Goal: Task Accomplishment & Management: Use online tool/utility

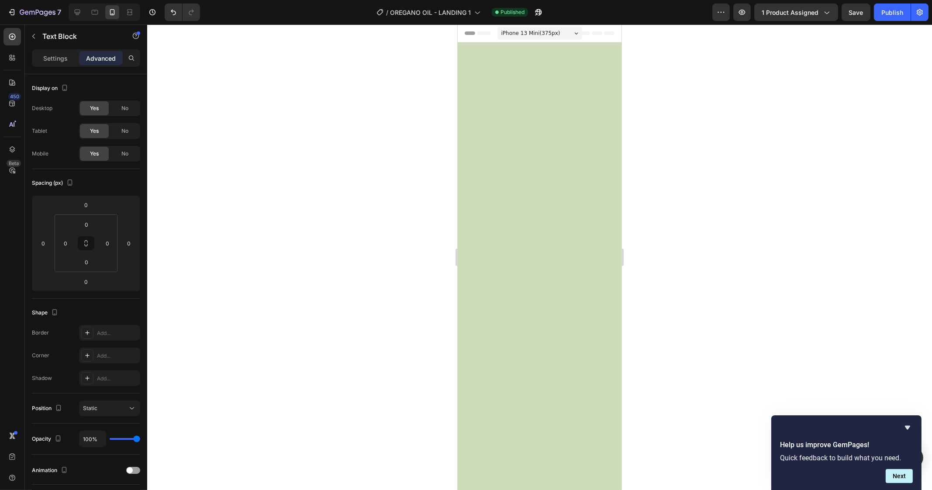
scroll to position [1410, 0]
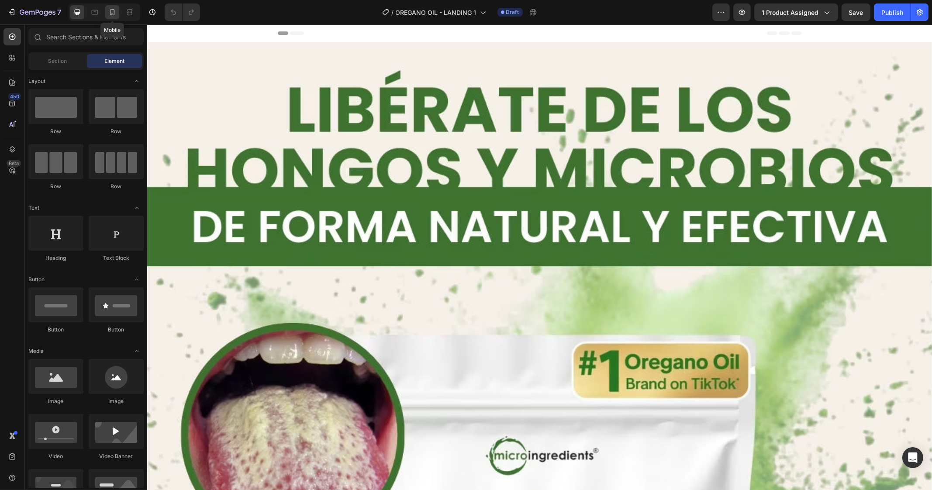
click at [111, 13] on icon at bounding box center [112, 12] width 9 height 9
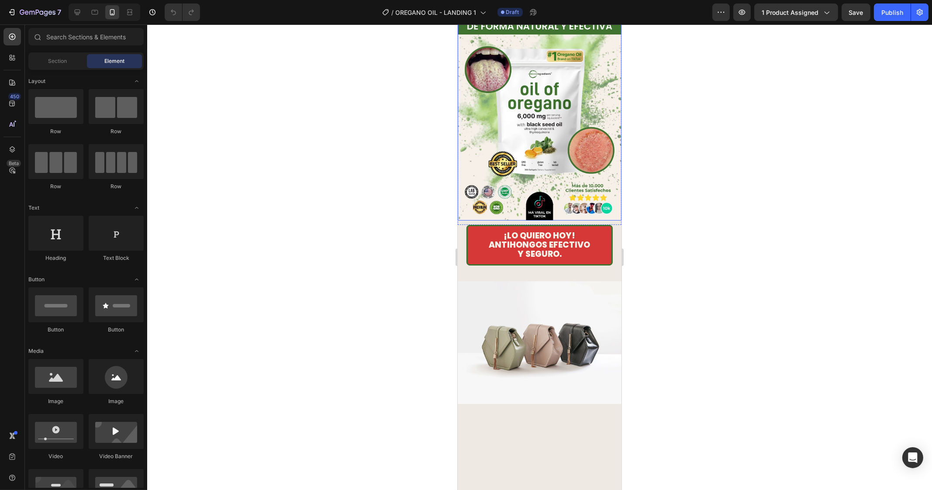
scroll to position [54, 0]
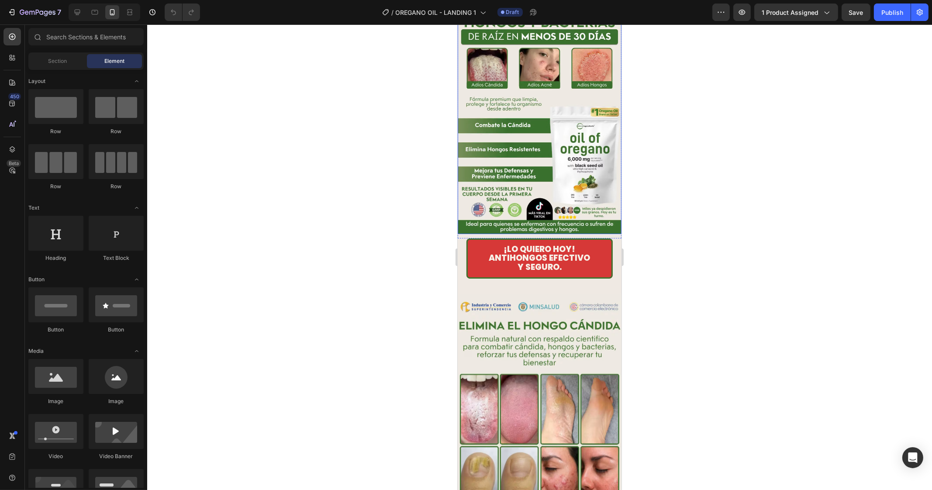
click at [529, 93] on img at bounding box center [539, 111] width 164 height 246
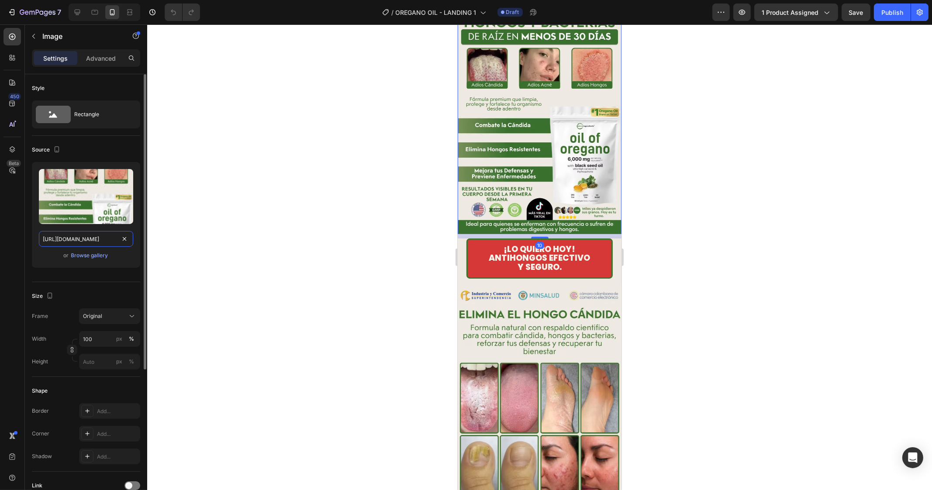
click at [72, 244] on input "https://cdn.shopify.com/s/files/1/0662/1898/3475/files/OREGANO_-_L1_-_LANDING_2…" at bounding box center [86, 239] width 94 height 16
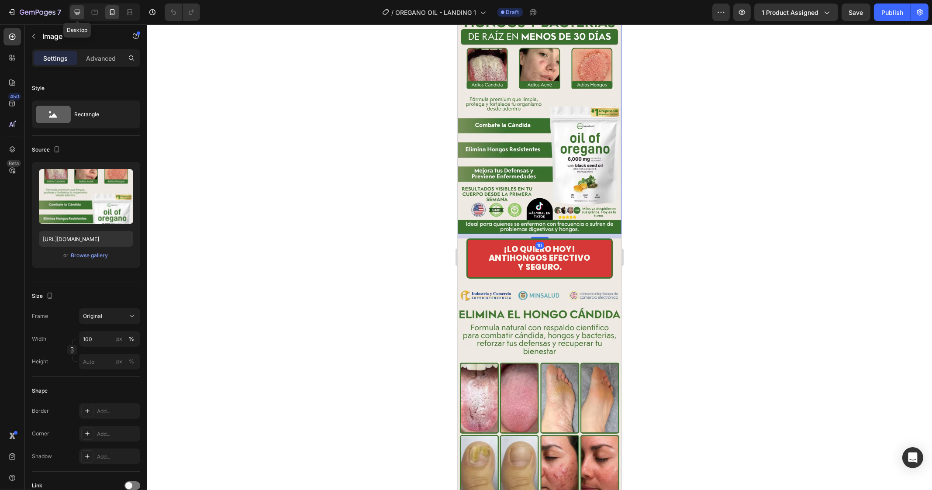
click at [77, 9] on icon at bounding box center [77, 12] width 9 height 9
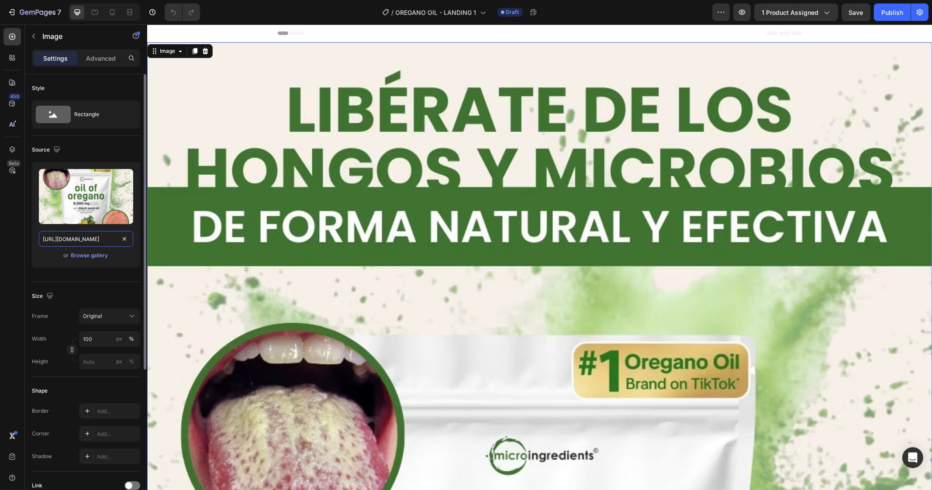
click at [96, 243] on input "https://cdn.shopify.com/s/files/1/0719/1350/5019/files/2_3_65e2efec-3f59-4aff-9…" at bounding box center [86, 239] width 94 height 16
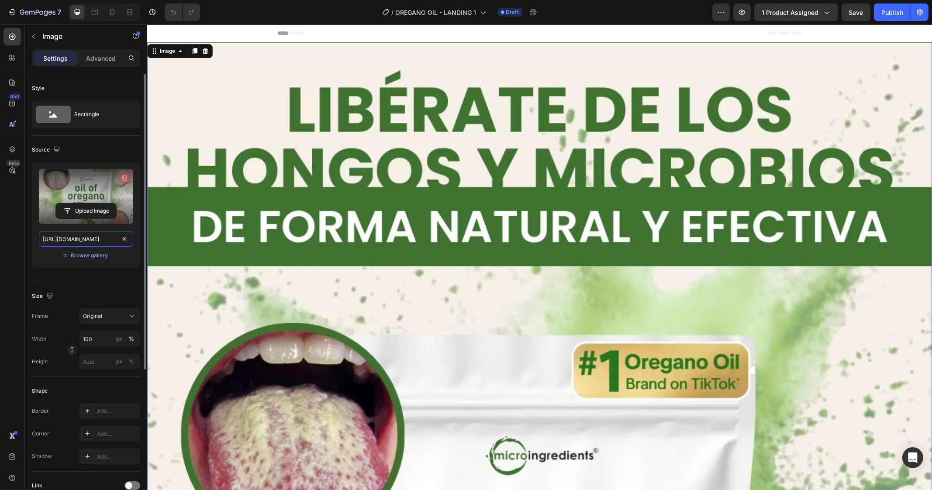
paste input "662/1898/3475/files/OREGANO_-_L1_-_LANDING_2.avif?v=1759129134"
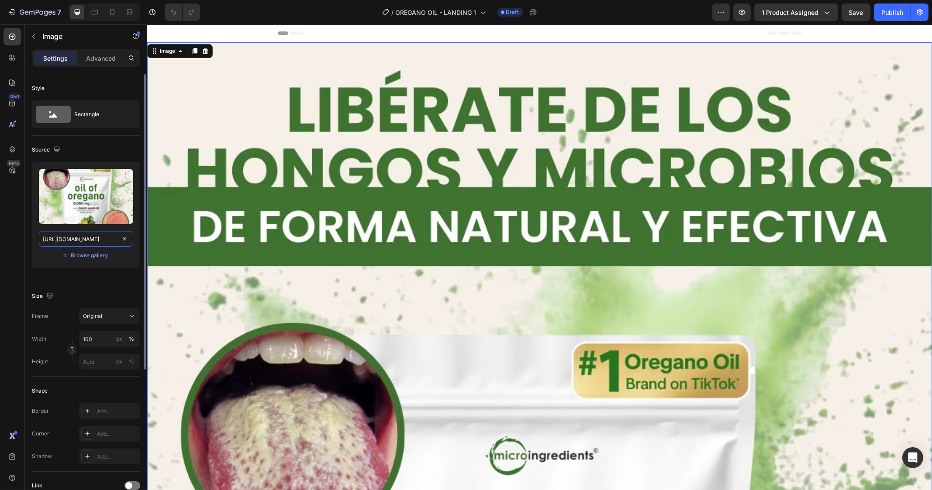
scroll to position [0, 187]
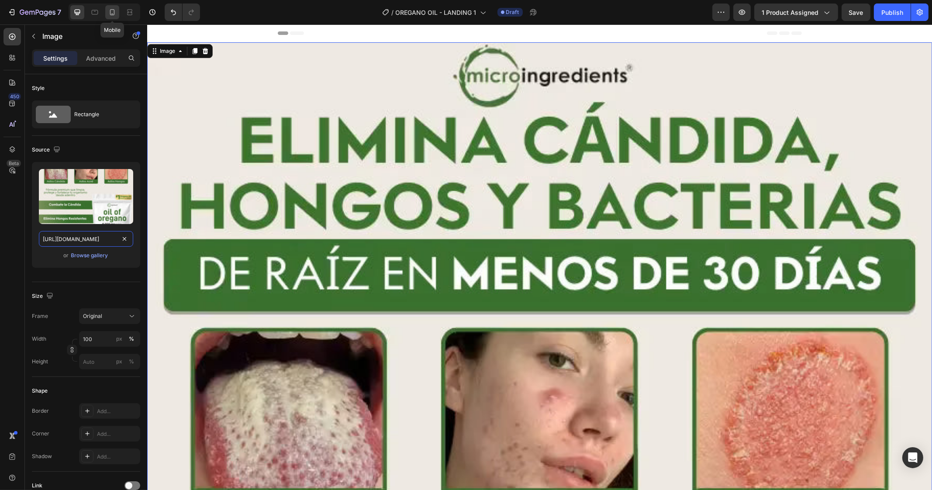
type input "https://cdn.shopify.com/s/files/1/0662/1898/3475/files/OREGANO_-_L1_-_LANDING_2…"
click at [114, 11] on icon at bounding box center [112, 12] width 5 height 6
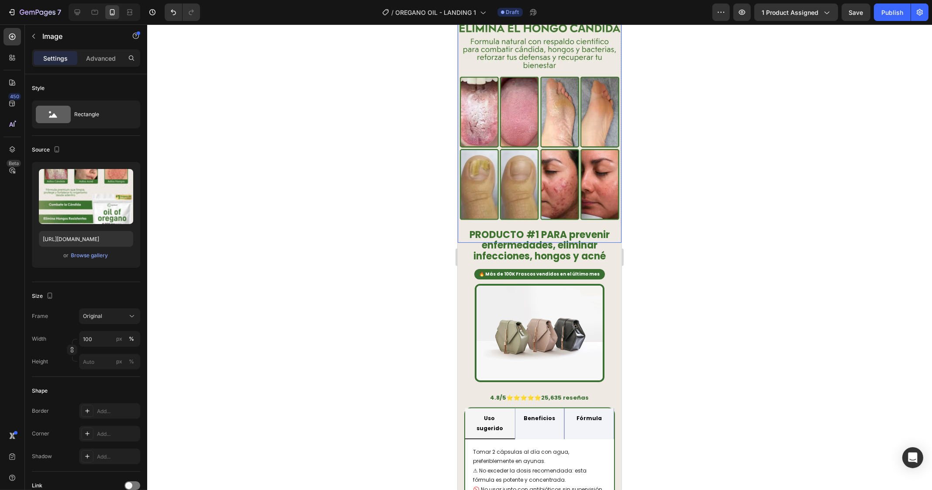
scroll to position [492, 0]
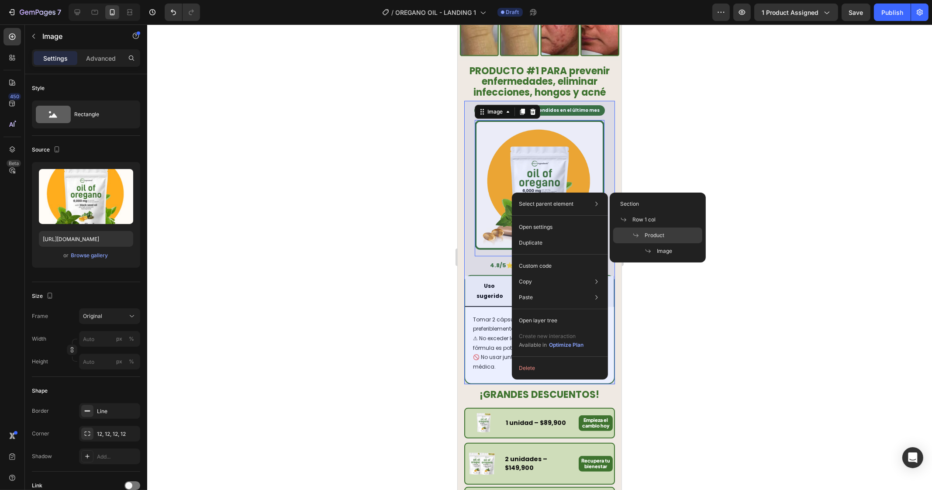
click at [651, 234] on span "Product" at bounding box center [655, 236] width 20 height 8
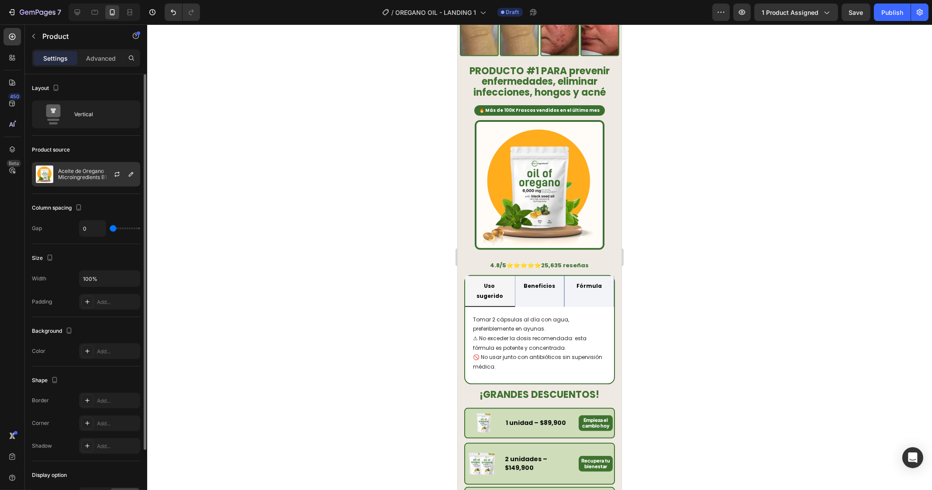
click at [88, 173] on p "Aceite de Oregano Microingredients B1" at bounding box center [97, 174] width 78 height 12
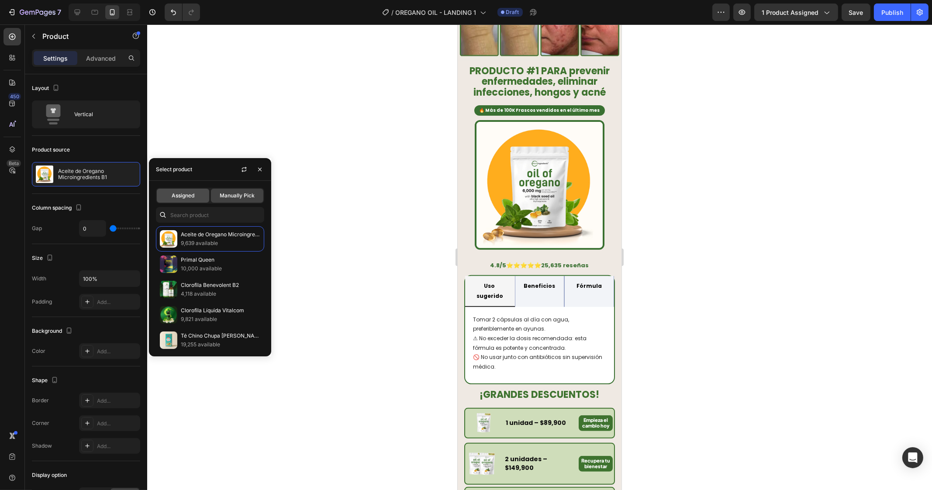
click at [182, 192] on span "Assigned" at bounding box center [183, 196] width 23 height 8
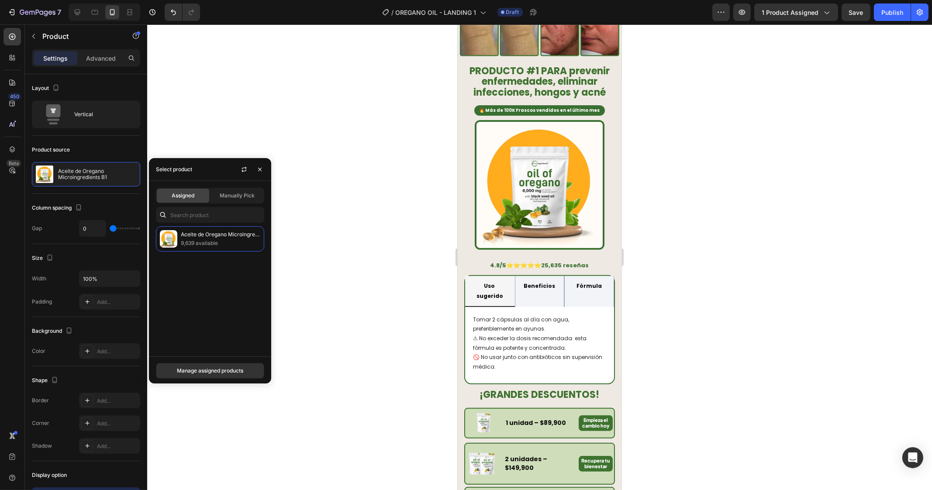
drag, startPoint x: 403, startPoint y: 210, endPoint x: 414, endPoint y: 209, distance: 10.9
click at [404, 209] on div at bounding box center [539, 257] width 785 height 466
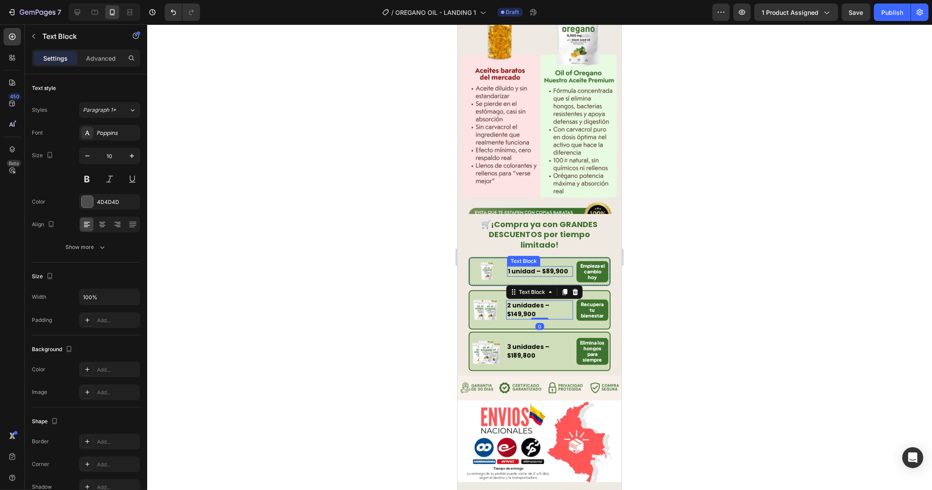
scroll to position [1836, 0]
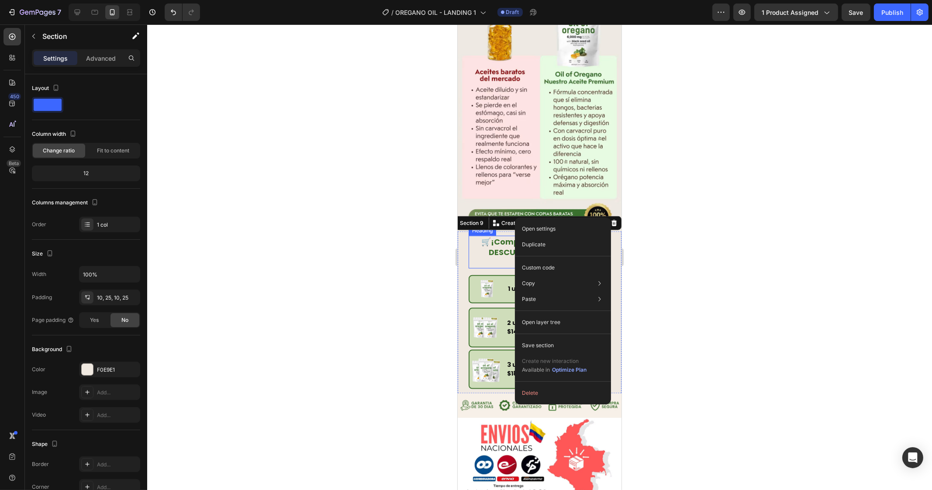
click at [486, 236] on h2 "🛒 ¡Compra ya con GRANDES DESCUENTOS por tiempo limitado!" at bounding box center [539, 252] width 142 height 32
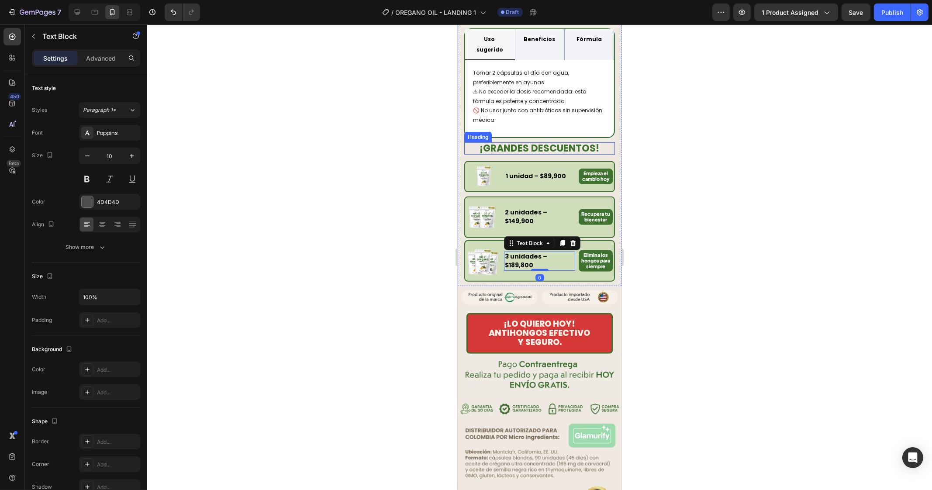
scroll to position [689, 0]
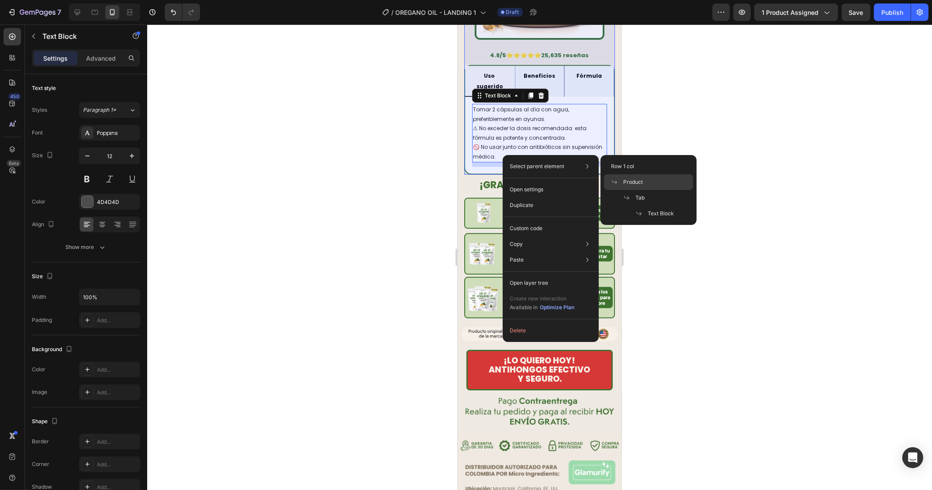
click at [634, 184] on span "Product" at bounding box center [633, 182] width 20 height 8
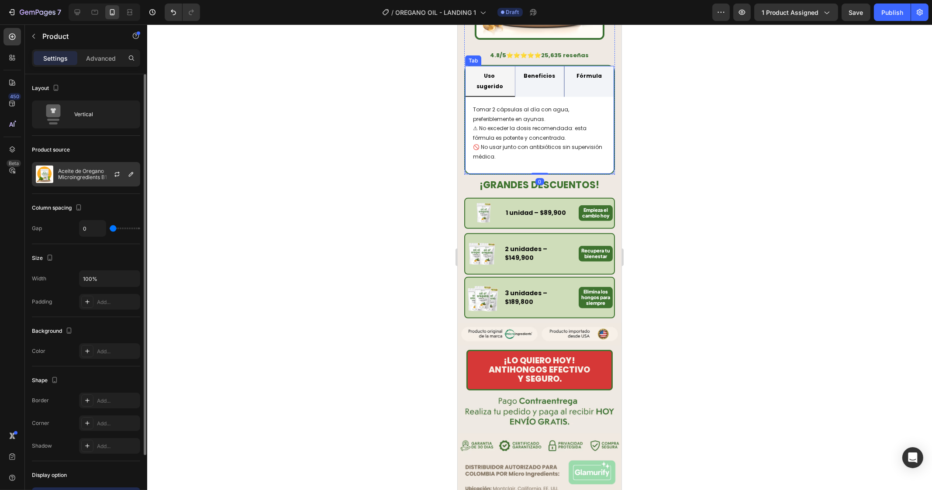
click at [98, 170] on p "Aceite de Oregano Microingredients B1" at bounding box center [97, 174] width 78 height 12
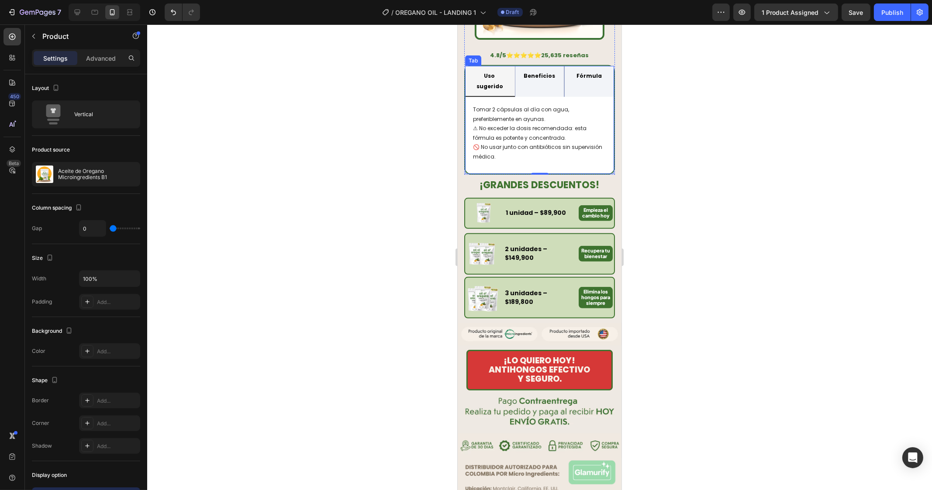
click at [365, 222] on div at bounding box center [539, 257] width 785 height 466
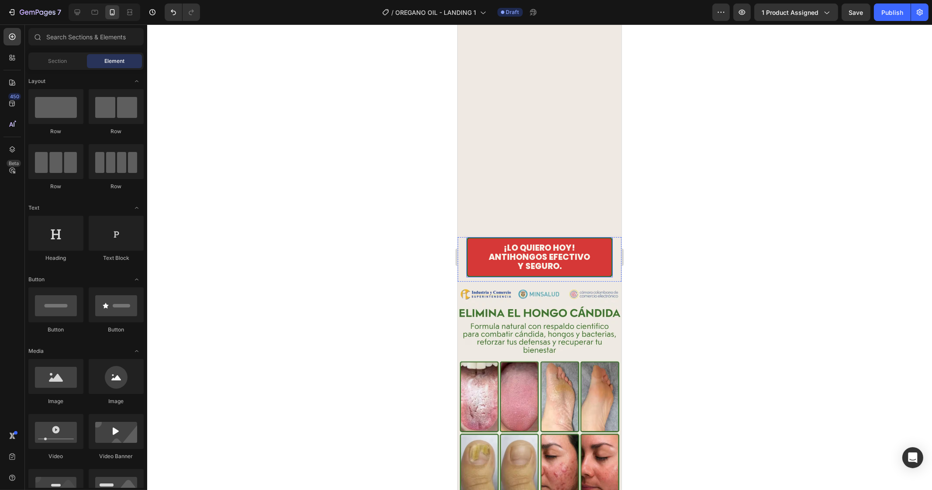
scroll to position [0, 0]
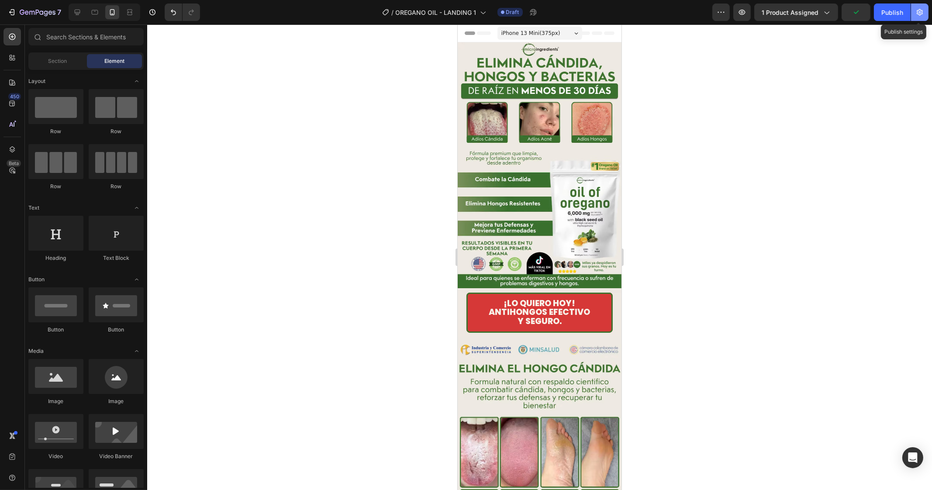
click at [918, 10] on icon "button" at bounding box center [920, 12] width 6 height 7
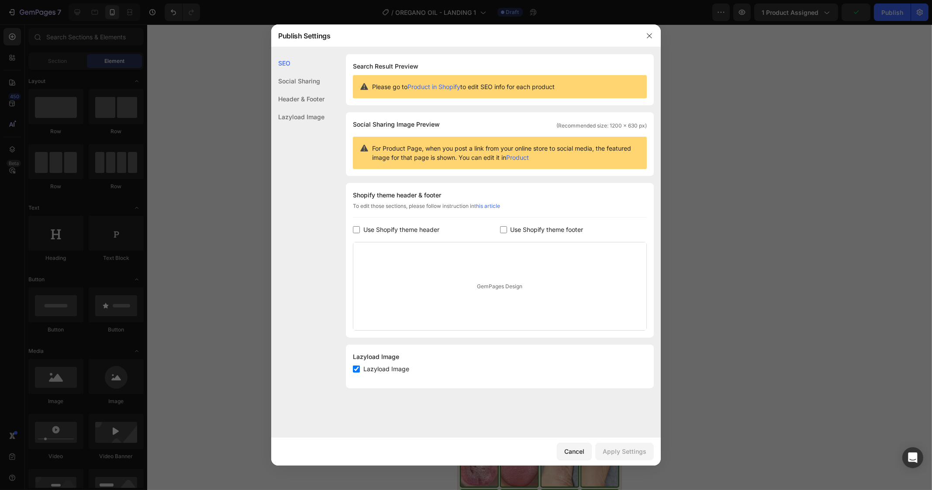
click at [531, 230] on span "Use Shopify theme footer" at bounding box center [547, 230] width 73 height 10
checkbox input "true"
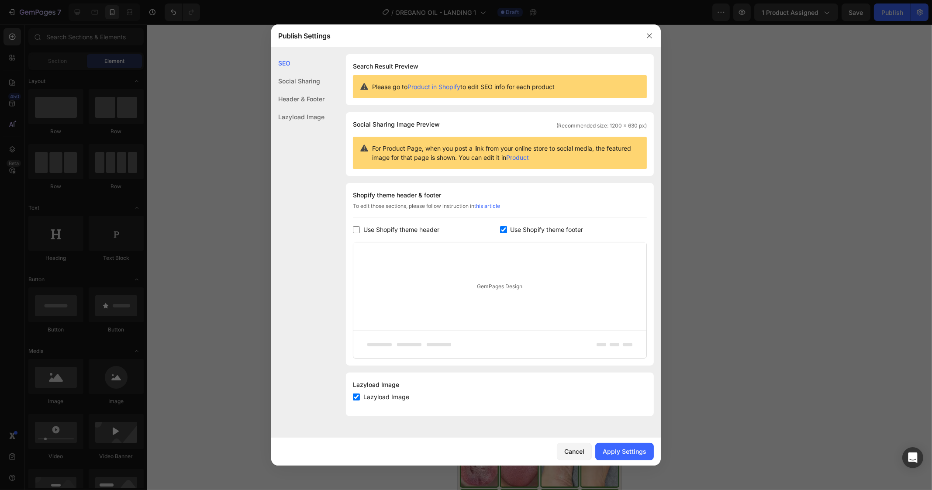
click at [404, 227] on span "Use Shopify theme header" at bounding box center [402, 230] width 76 height 10
checkbox input "true"
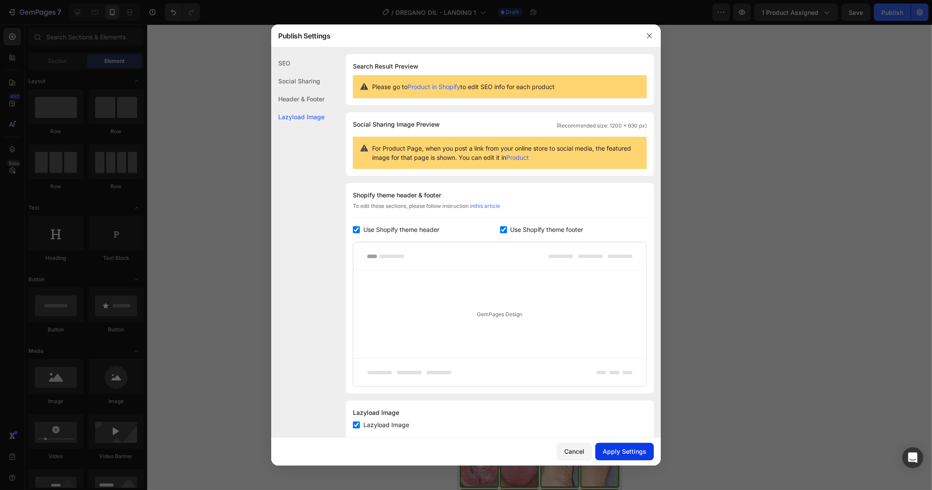
drag, startPoint x: 614, startPoint y: 452, endPoint x: 611, endPoint y: 448, distance: 5.0
click at [614, 452] on div "Apply Settings" at bounding box center [625, 451] width 44 height 9
click at [514, 230] on span "Use Shopify theme footer" at bounding box center [547, 230] width 73 height 10
checkbox input "false"
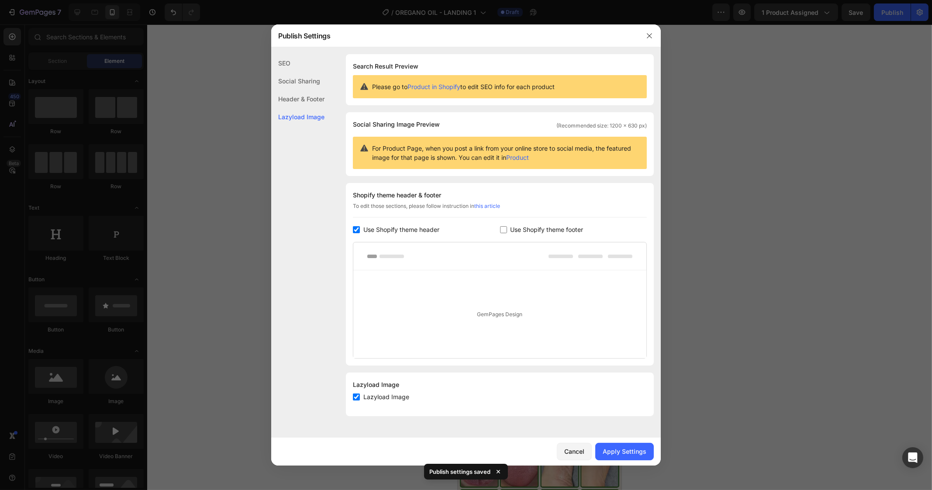
click at [397, 226] on span "Use Shopify theme header" at bounding box center [402, 230] width 76 height 10
checkbox input "false"
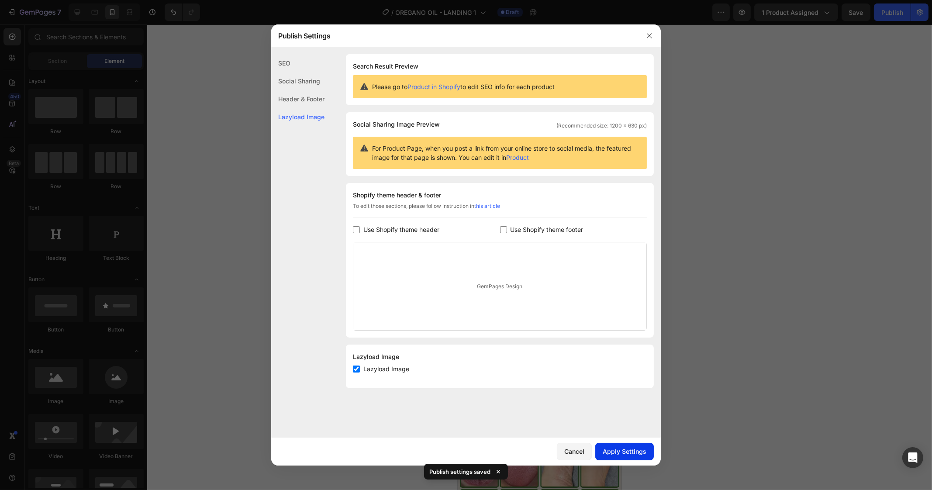
click at [630, 450] on div "Apply Settings" at bounding box center [625, 451] width 44 height 9
click at [569, 450] on div "Cancel" at bounding box center [574, 451] width 20 height 9
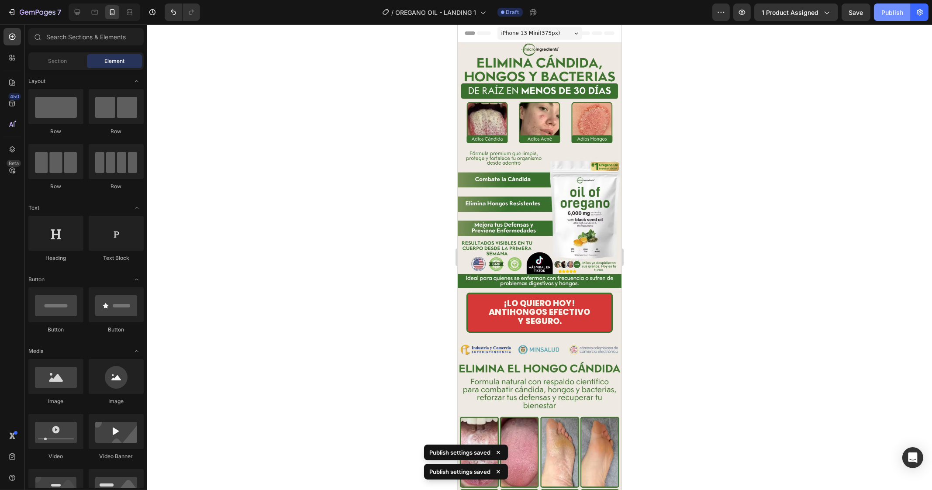
click at [893, 15] on div "Publish" at bounding box center [893, 12] width 22 height 9
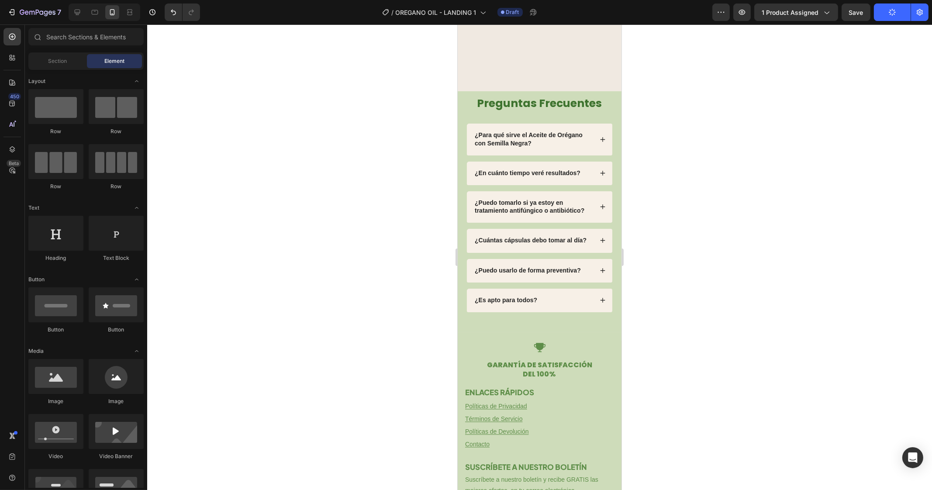
scroll to position [2917, 0]
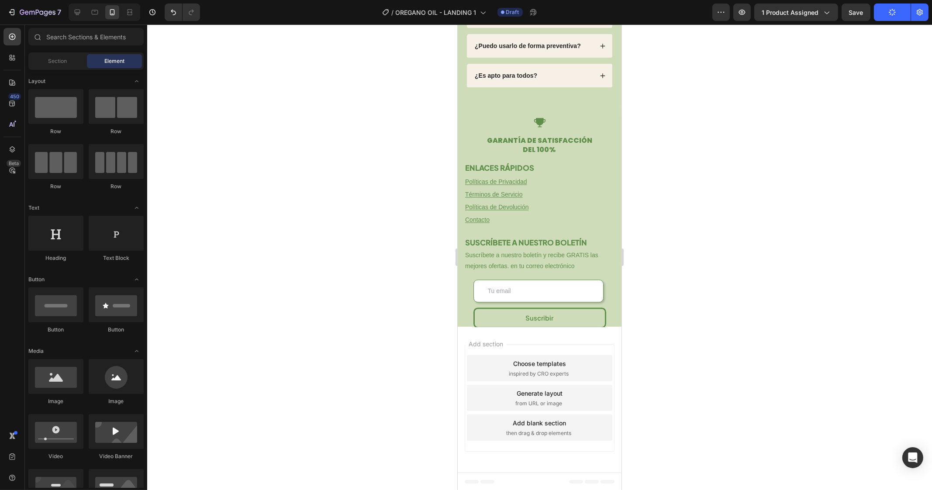
drag, startPoint x: 616, startPoint y: 43, endPoint x: 1081, endPoint y: 498, distance: 649.7
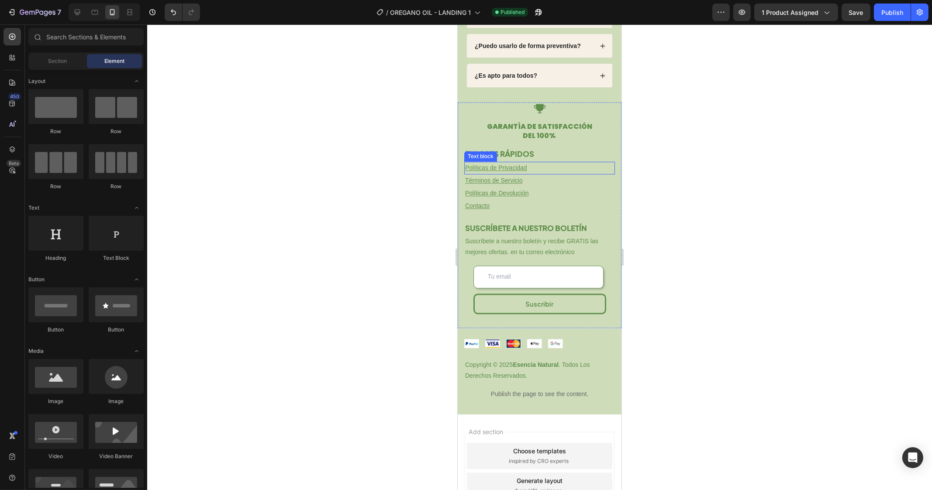
click at [506, 171] on u "Políticas de Privacidad" at bounding box center [496, 167] width 62 height 7
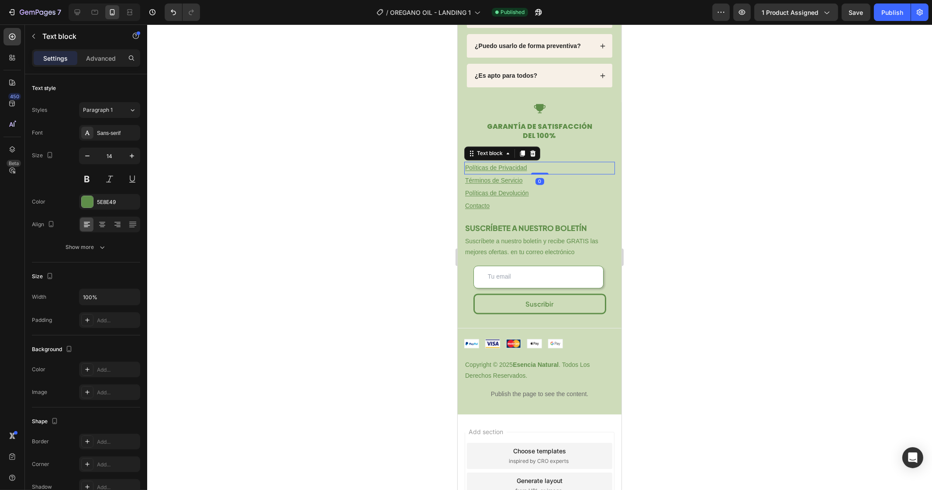
click at [506, 171] on u "Políticas de Privacidad" at bounding box center [496, 167] width 62 height 7
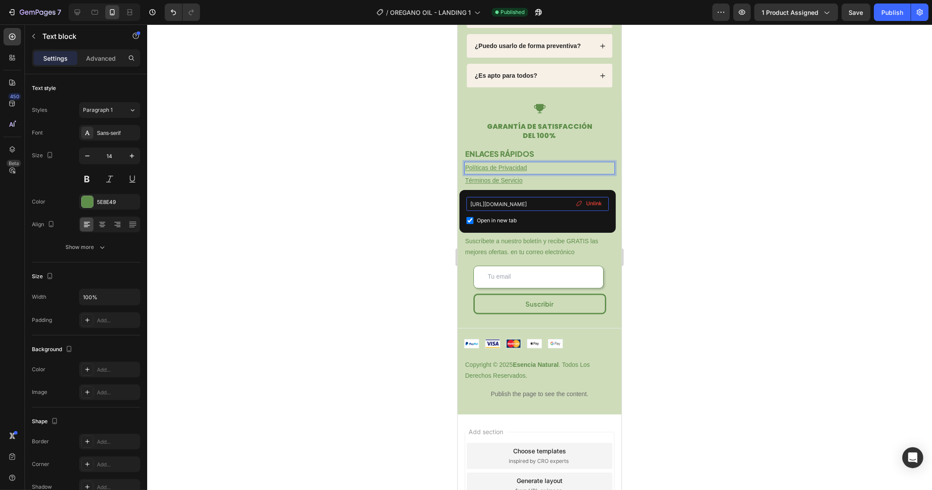
click at [517, 205] on input "https://atendo.shop/policies/privacy-policy" at bounding box center [538, 204] width 142 height 14
drag, startPoint x: 518, startPoint y: 204, endPoint x: 488, endPoint y: 204, distance: 29.7
click at [488, 204] on input "https://atendo.shop/policies/privacy-policy" at bounding box center [538, 204] width 142 height 14
type input "https://naturalgl.com/policies/privacy-policy"
click at [513, 203] on input "https://naturalgl.com/policies/privacy-policy" at bounding box center [538, 204] width 142 height 14
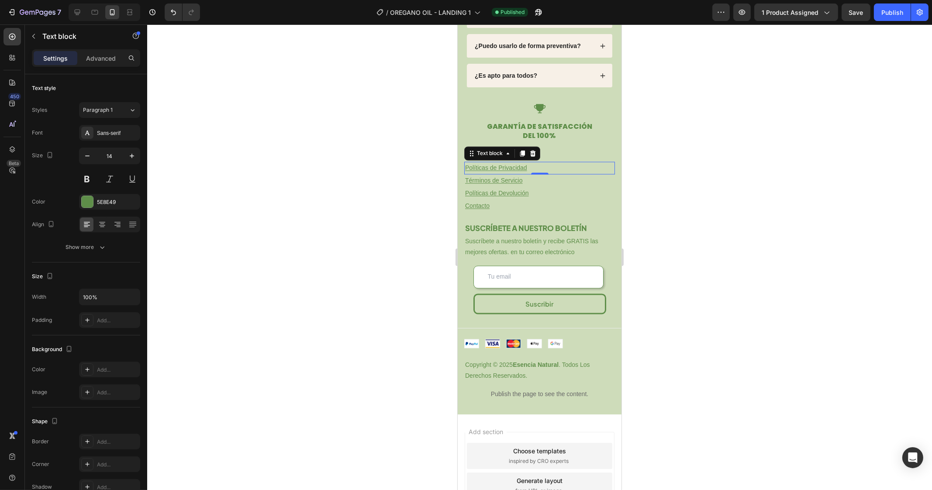
click at [430, 194] on div at bounding box center [539, 257] width 785 height 466
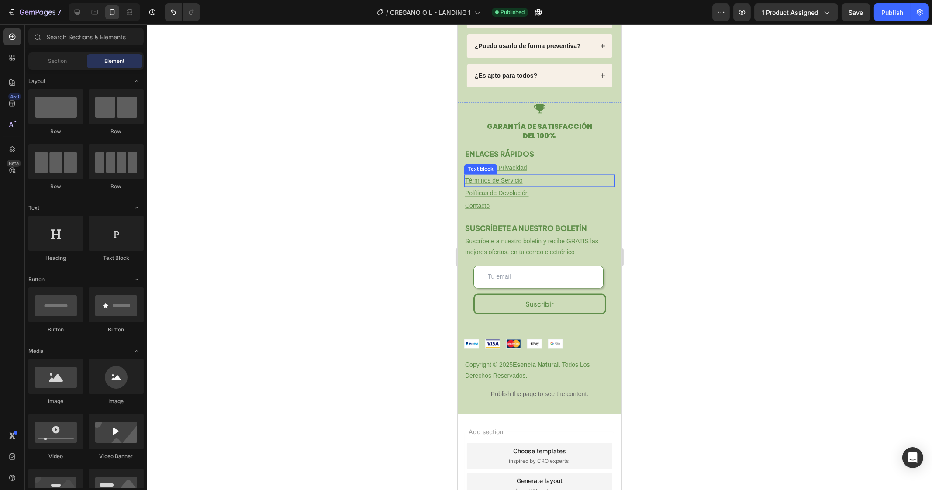
click at [503, 184] on u "Términos de Servicio" at bounding box center [494, 180] width 58 height 7
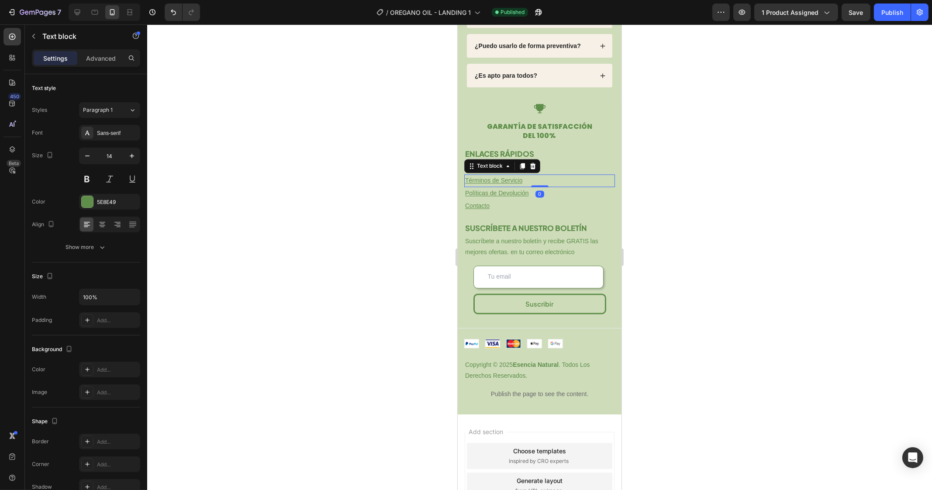
click at [503, 184] on u "Términos de Servicio" at bounding box center [494, 180] width 58 height 7
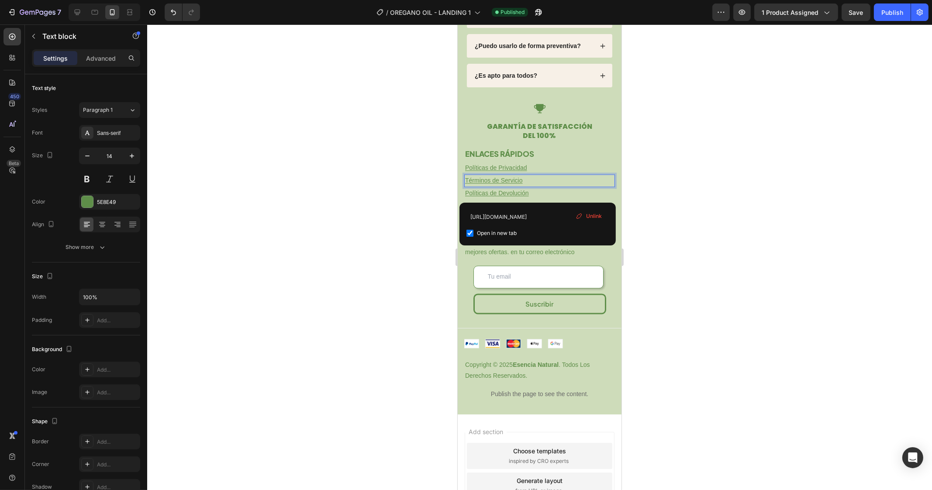
click at [492, 184] on u "Términos de Servicio" at bounding box center [494, 180] width 58 height 7
drag, startPoint x: 519, startPoint y: 215, endPoint x: 488, endPoint y: 215, distance: 31.0
click at [488, 215] on input "https://atendo.shop/policies/terms-of-service" at bounding box center [538, 217] width 142 height 14
paste input "naturalgl.com"
type input "https://naturalgl.com/policies/terms-of-service"
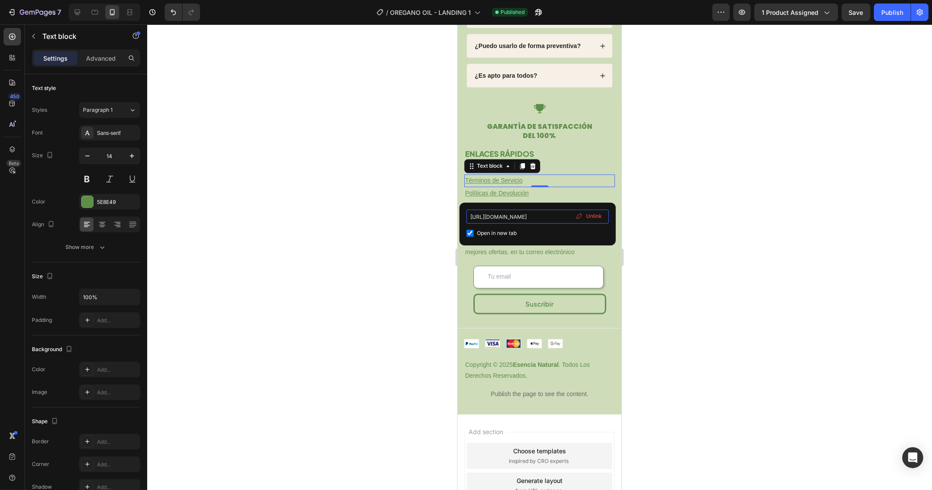
click at [527, 217] on input "https://naturalgl.com/policies/terms-of-service" at bounding box center [538, 217] width 142 height 14
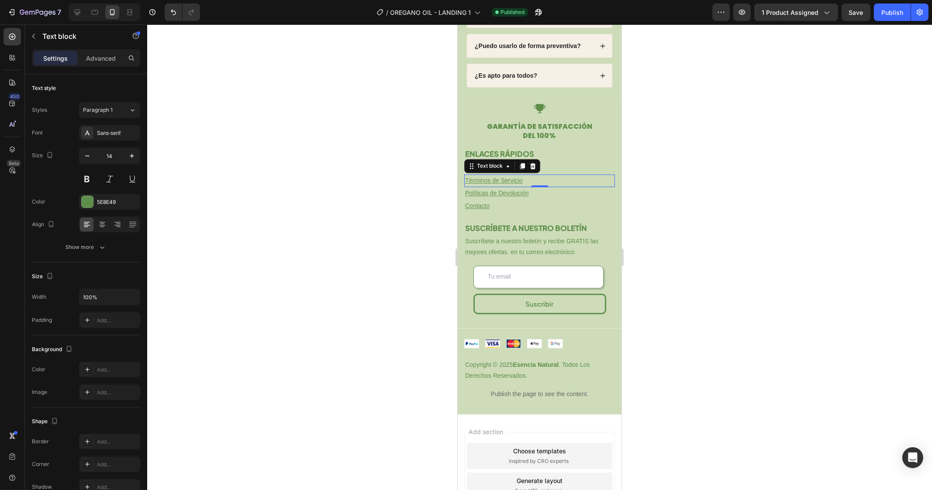
drag, startPoint x: 419, startPoint y: 198, endPoint x: 405, endPoint y: 182, distance: 20.8
click at [418, 198] on div at bounding box center [539, 257] width 785 height 466
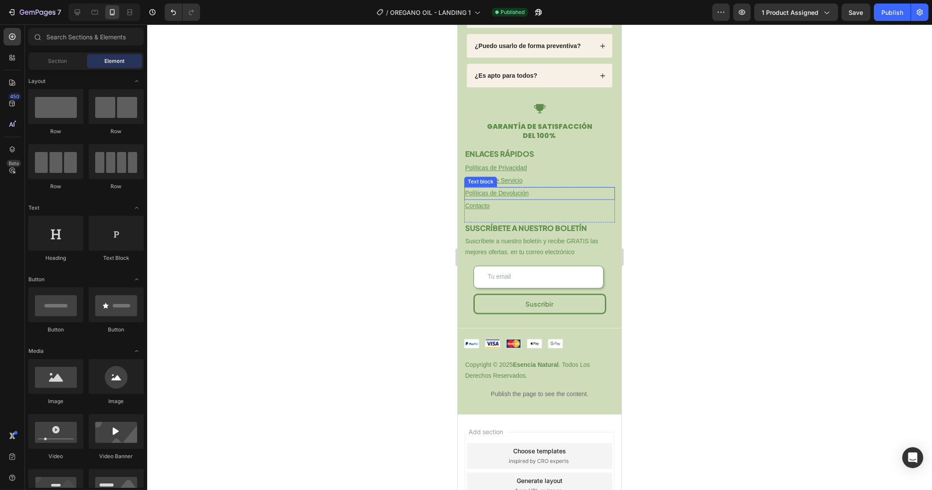
click at [505, 197] on u "Políticas de Devolución" at bounding box center [497, 193] width 64 height 7
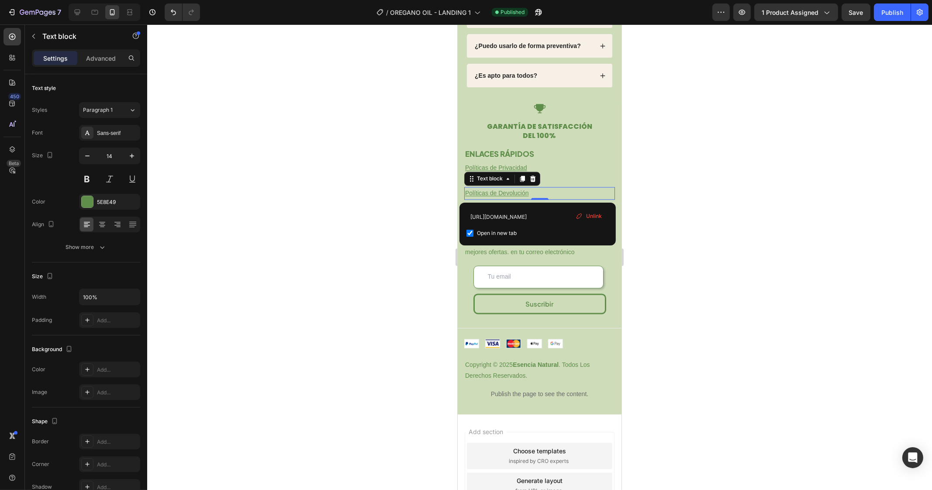
click at [505, 197] on u "Políticas de Devolución" at bounding box center [497, 193] width 64 height 7
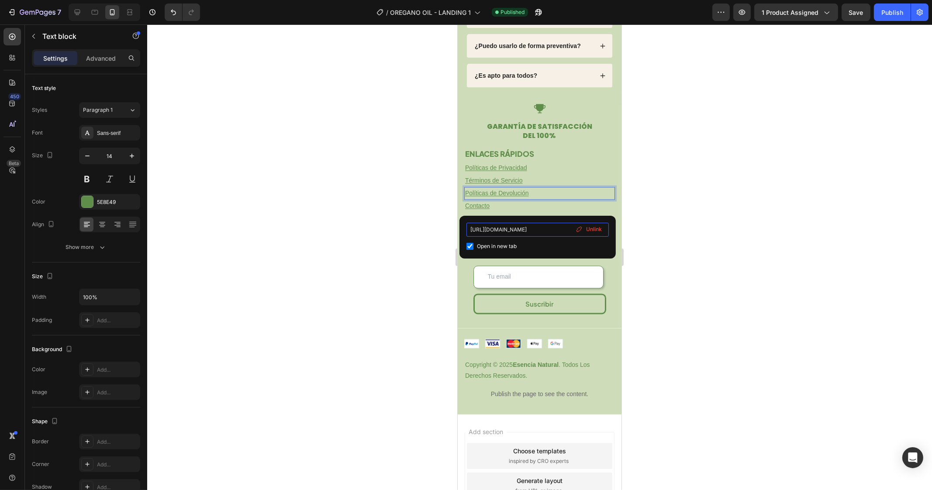
click at [504, 229] on input "https://atendo.shop/policies/refund-policy" at bounding box center [538, 230] width 142 height 14
click at [505, 229] on input "https://atendo.shop/policies/refund-policy" at bounding box center [538, 230] width 142 height 14
paste input "naturalgl.com/policies/terms-of-service"
type input "https://naturalgl.com/policies/terms-of-service"
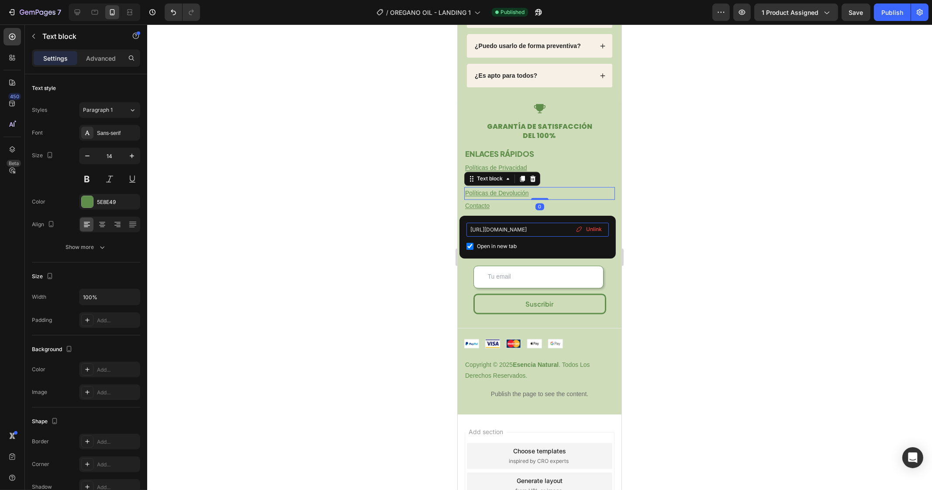
scroll to position [0, 18]
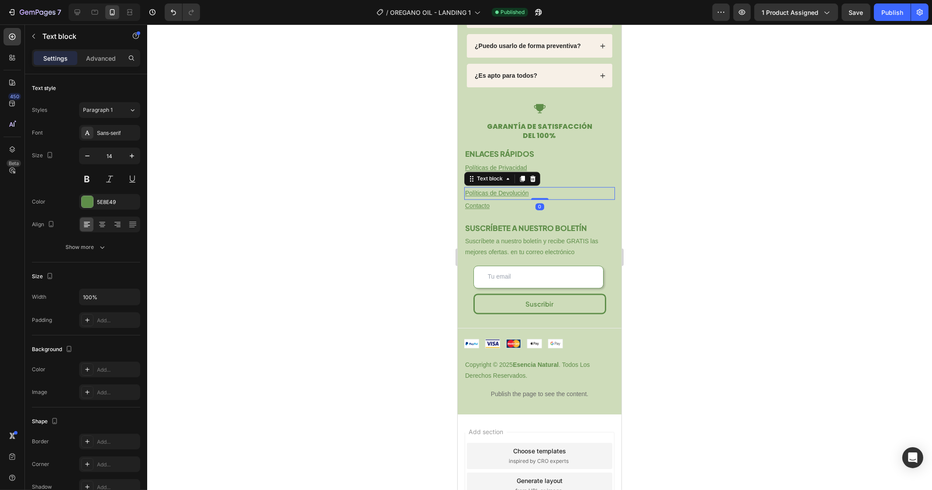
click at [373, 220] on div at bounding box center [539, 257] width 785 height 466
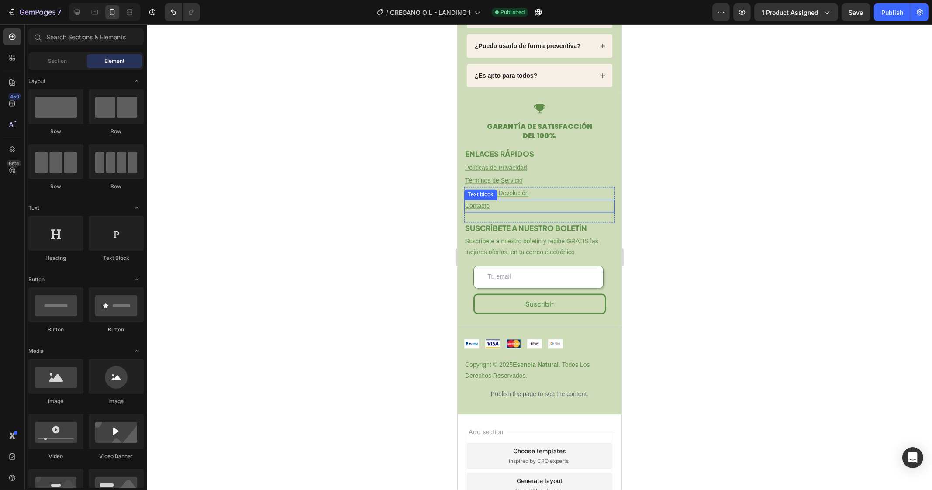
click at [475, 209] on u "Contacto" at bounding box center [477, 205] width 24 height 7
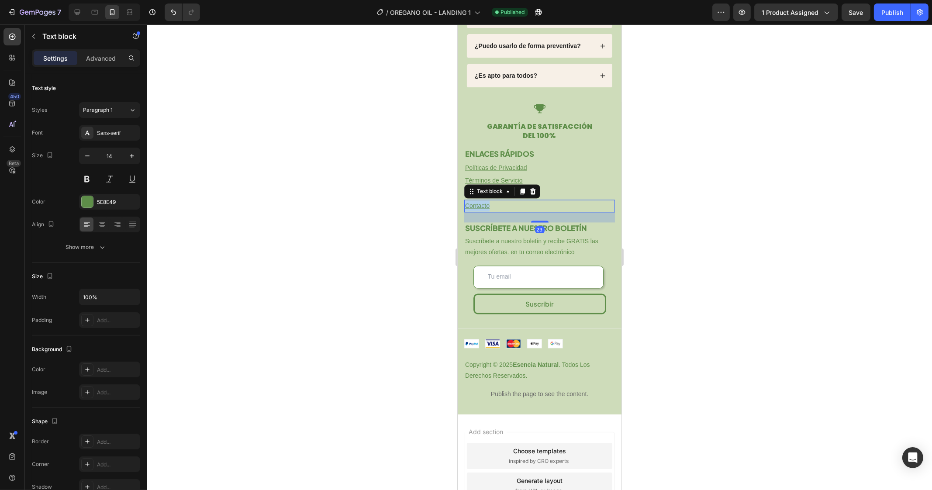
click at [475, 209] on u "Contacto" at bounding box center [477, 205] width 24 height 7
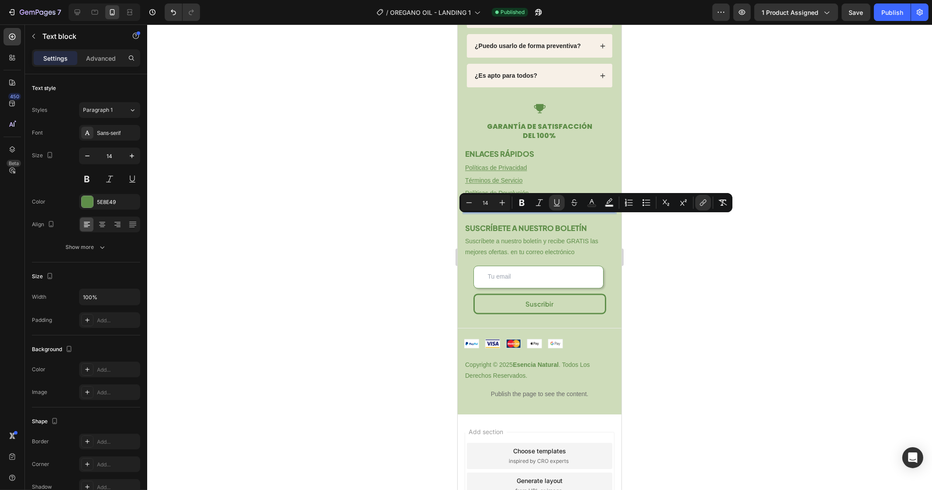
click at [475, 209] on u "Contacto" at bounding box center [477, 205] width 24 height 7
click at [480, 209] on u "Contacto" at bounding box center [477, 205] width 24 height 7
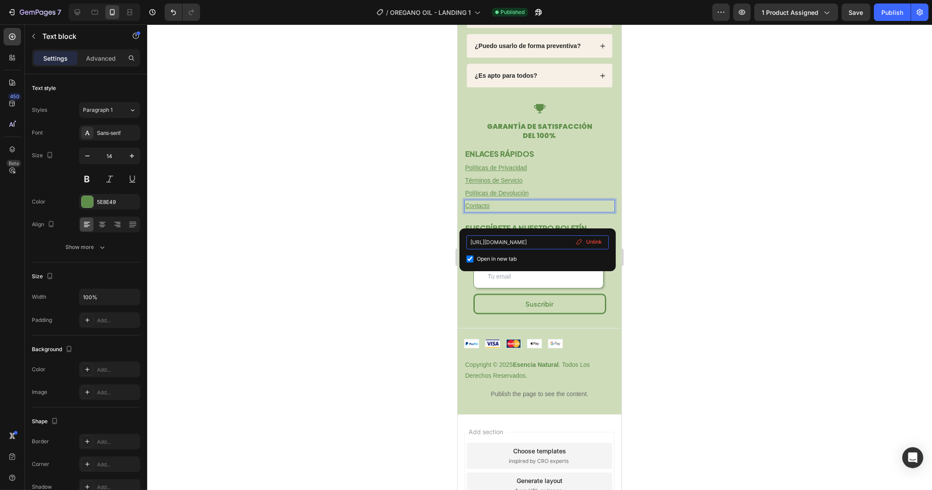
click at [507, 243] on input "https://atendo.shop/policies/contact-information" at bounding box center [538, 242] width 142 height 14
click at [505, 243] on input "https://atendo.shop/policies/contact-information" at bounding box center [538, 242] width 142 height 14
type input "https://naturalgl.com/policies/terms-of-service"
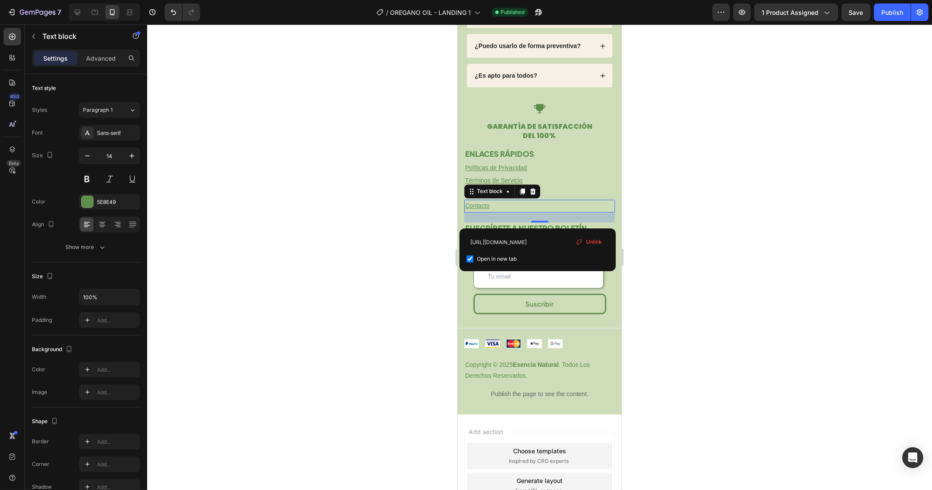
click at [387, 227] on div at bounding box center [539, 257] width 785 height 466
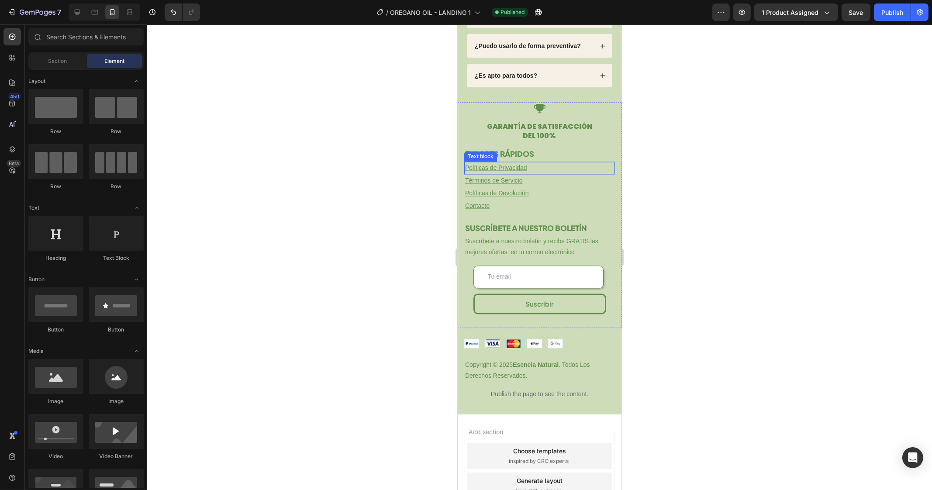
click at [511, 171] on u "Políticas de Privacidad" at bounding box center [496, 167] width 62 height 7
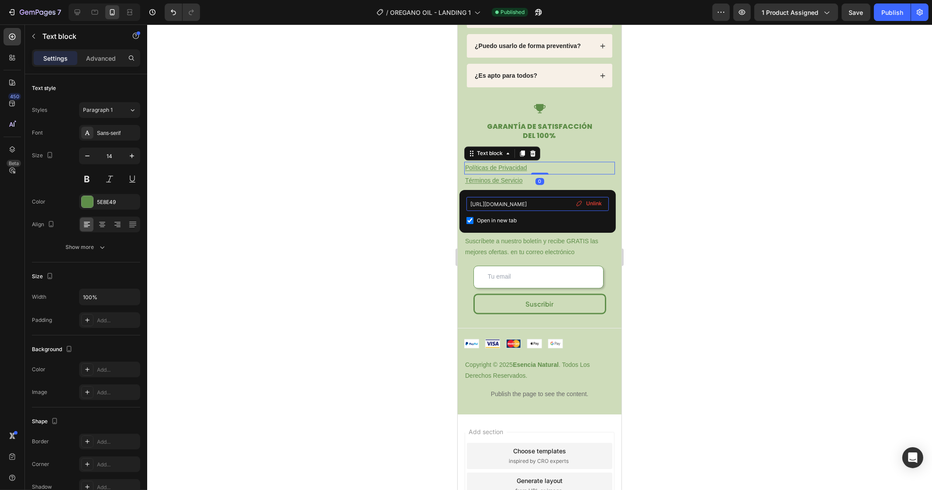
click at [518, 205] on input "https://naturalgl.com/policies/privacy-policy" at bounding box center [538, 204] width 142 height 14
type input "https://naturalgl.com/policies/terms-of-service"
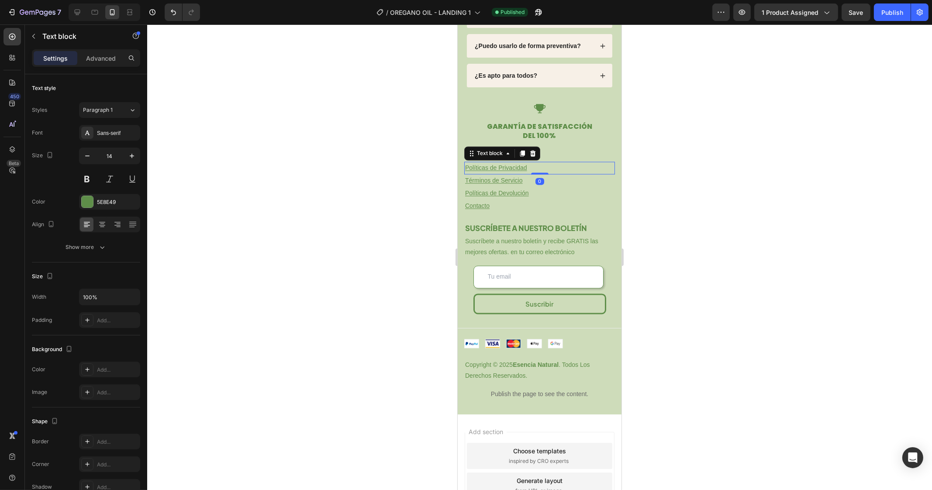
click at [680, 188] on div at bounding box center [539, 257] width 785 height 466
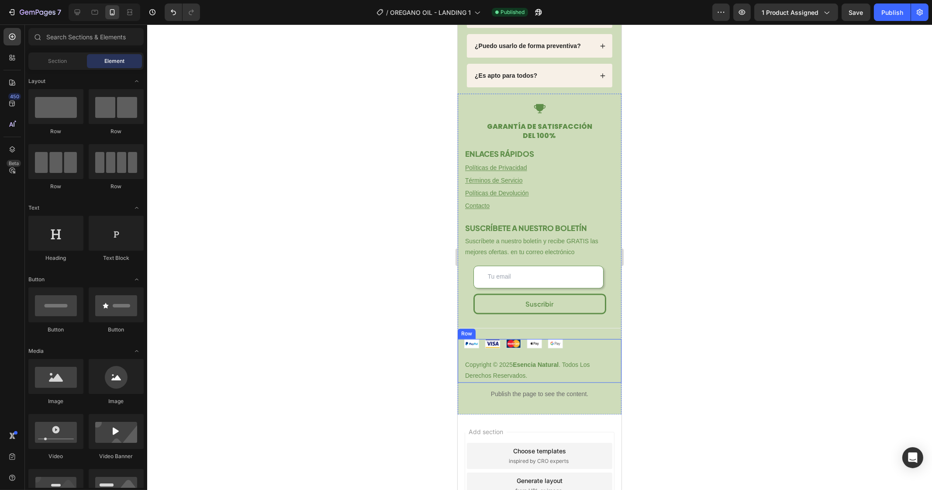
click at [526, 373] on p "Copyright © 2025 Esencia Natural . Todos Los Derechos Reservados." at bounding box center [539, 371] width 149 height 22
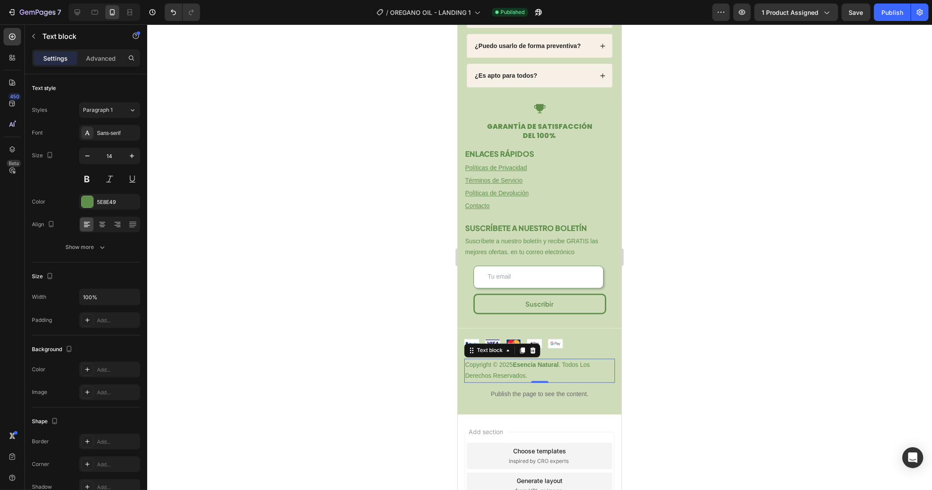
click at [521, 368] on strong "Esencia Natural" at bounding box center [535, 364] width 46 height 7
click at [512, 376] on p "Copyright © 2025 Esencia Natural . Todos Los Derechos Reservados." at bounding box center [539, 371] width 149 height 22
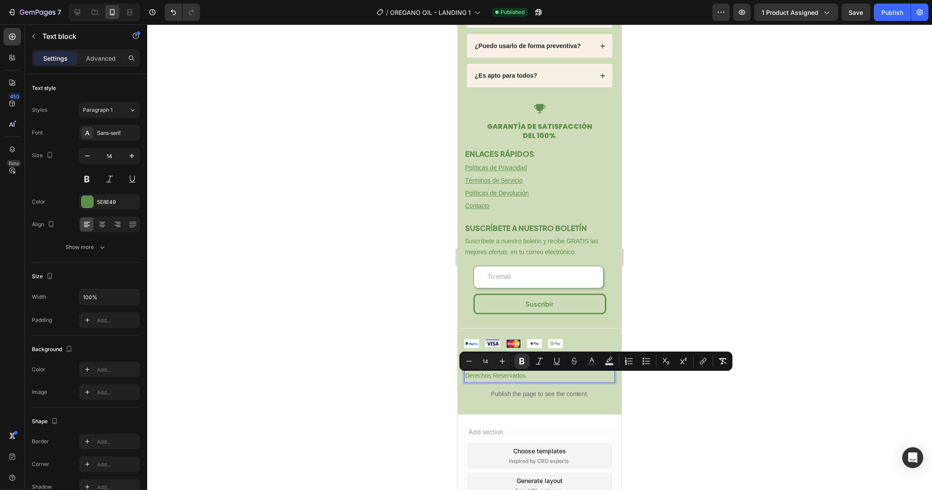
drag, startPoint x: 514, startPoint y: 376, endPoint x: 560, endPoint y: 377, distance: 45.4
click at [560, 377] on p "Copyright © 2025 Esencia Natural . Todos Los Derechos Reservados." at bounding box center [539, 371] width 149 height 22
drag, startPoint x: 515, startPoint y: 378, endPoint x: 549, endPoint y: 379, distance: 34.1
click at [549, 379] on p "Copyright © 2025 Natural Glow. Todos Los Derechos Reservados." at bounding box center [539, 371] width 149 height 22
click at [522, 360] on icon "Editor contextual toolbar" at bounding box center [521, 361] width 5 height 7
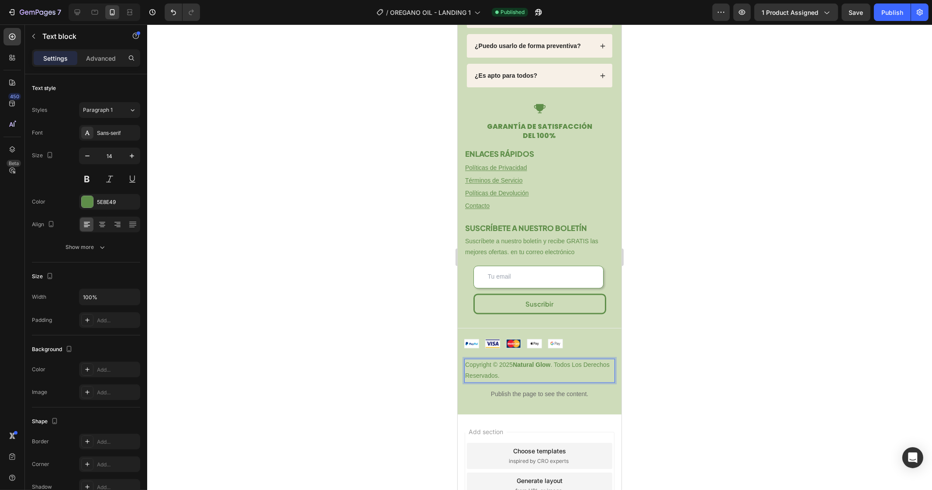
click at [771, 235] on div at bounding box center [539, 257] width 785 height 466
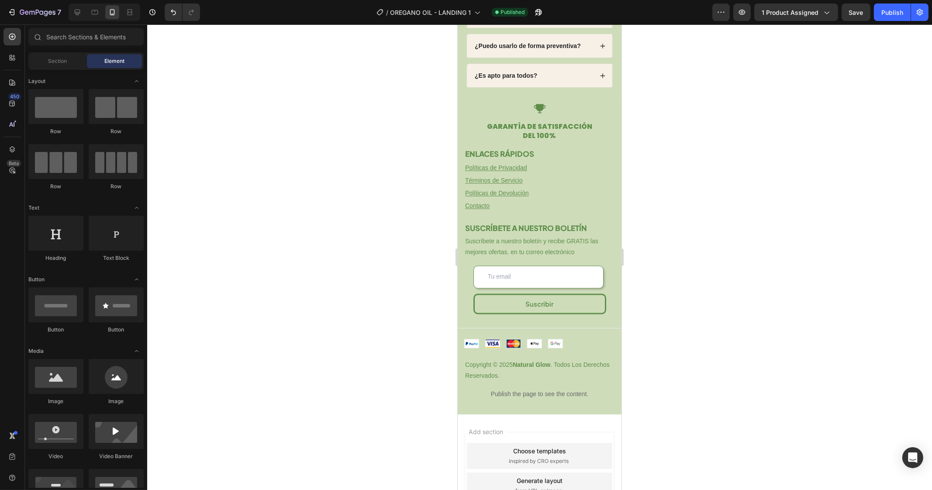
drag, startPoint x: 885, startPoint y: 11, endPoint x: 867, endPoint y: 23, distance: 21.4
click at [885, 11] on div "Publish" at bounding box center [893, 12] width 22 height 9
click at [484, 173] on p "Políticas de Privacidad ⁠⁠⁠⁠⁠⁠⁠" at bounding box center [539, 168] width 149 height 11
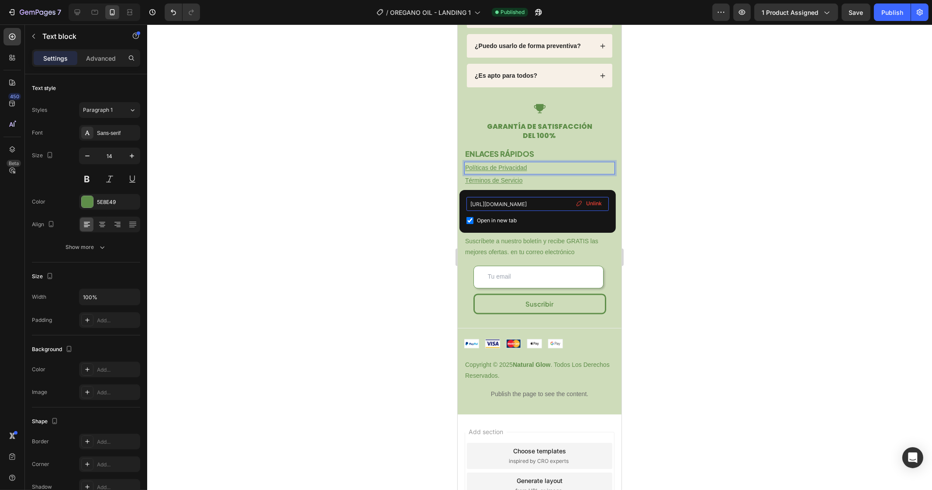
click at [498, 202] on input "https://naturalgl.com/policies/terms-of-service" at bounding box center [538, 204] width 142 height 14
click at [502, 193] on div "https://naturalgl.com/policies/terms-of-service Open in new tab Unlink" at bounding box center [538, 211] width 156 height 43
click at [698, 187] on div at bounding box center [539, 257] width 785 height 466
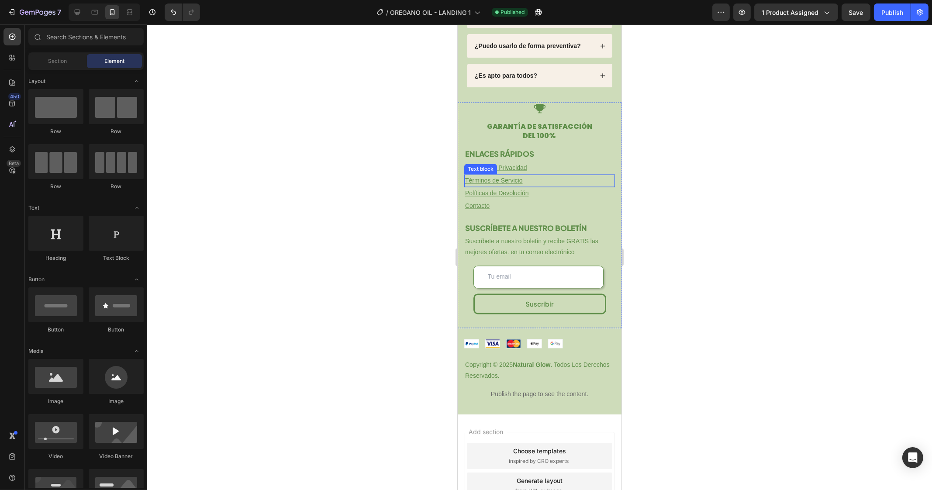
click at [500, 184] on u "Términos de Servicio" at bounding box center [494, 180] width 58 height 7
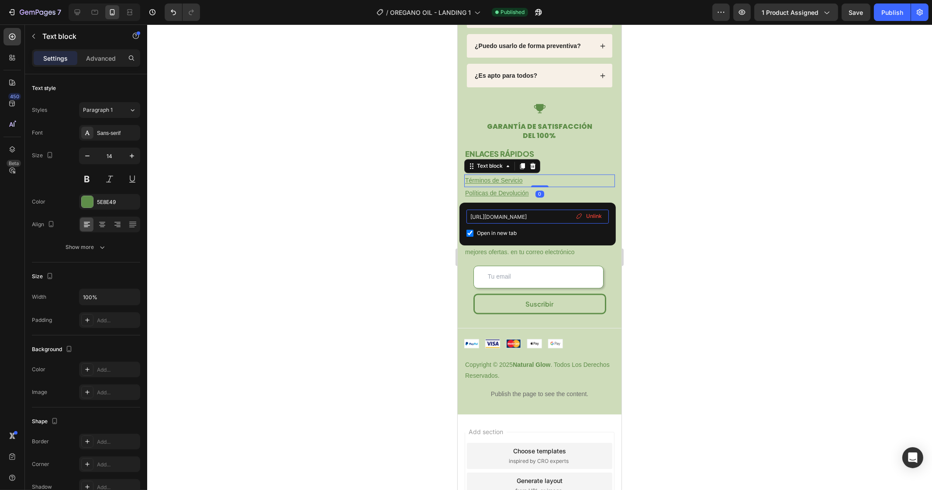
click at [502, 210] on input "https://naturalgl.com/policies/terms-of-service" at bounding box center [538, 217] width 142 height 14
click at [503, 219] on input "https://naturalgl.com/policies/terms-of-service" at bounding box center [538, 217] width 142 height 14
click at [703, 200] on div at bounding box center [539, 257] width 785 height 466
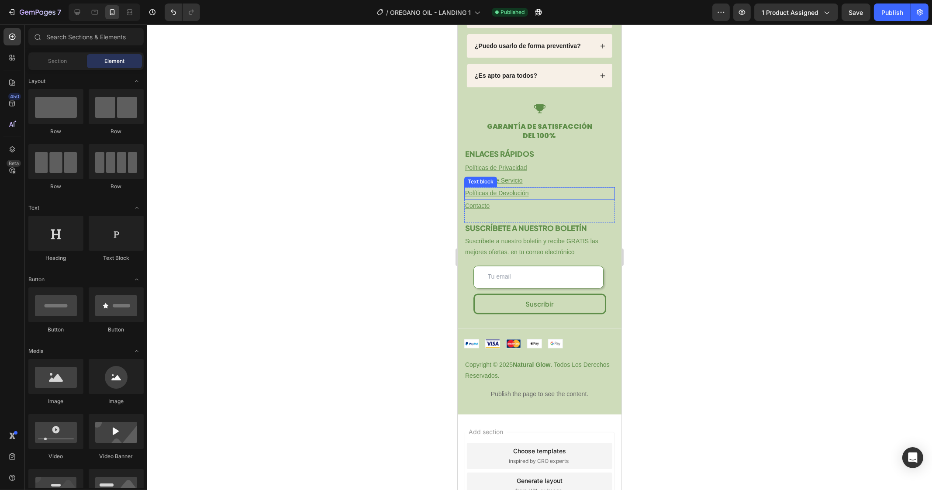
click at [489, 197] on u "Políticas de Devolución" at bounding box center [497, 193] width 64 height 7
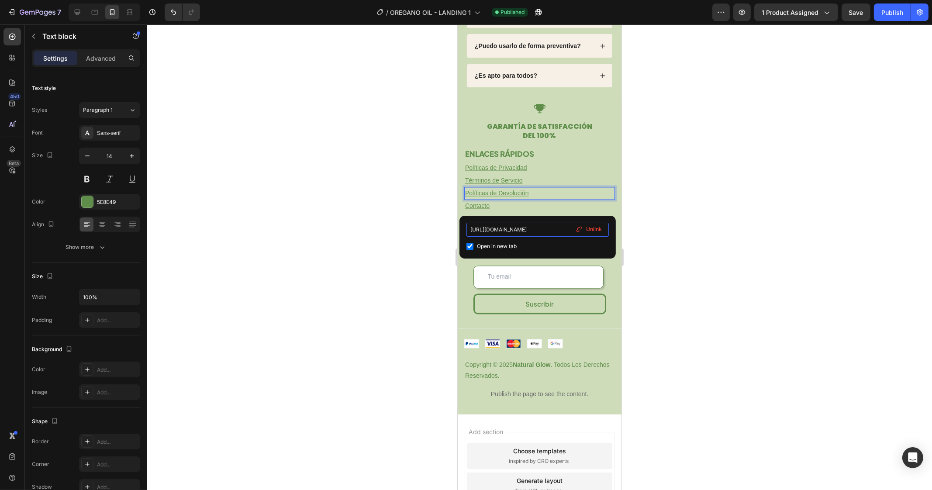
click at [492, 229] on input "https://atendo.shop/policies/refund-policy" at bounding box center [538, 230] width 142 height 14
click at [496, 229] on input "https://atendo.shop/policies/refund-policy" at bounding box center [538, 230] width 142 height 14
paste input "naturalgl.com/policies/terms-of-service"
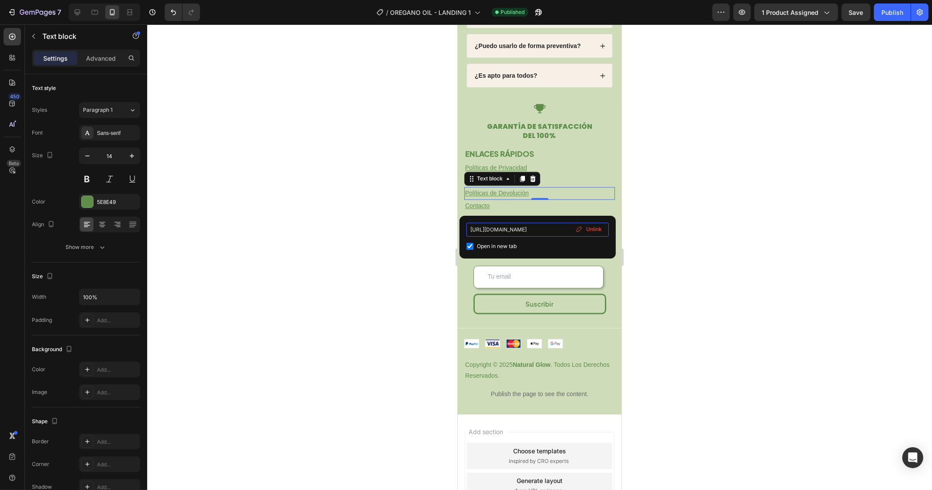
type input "https://naturalgl.com/policies/terms-of-service"
click at [498, 222] on div "https://naturalgl.com/policies/terms-of-service Open in new tab Unlink" at bounding box center [538, 237] width 156 height 43
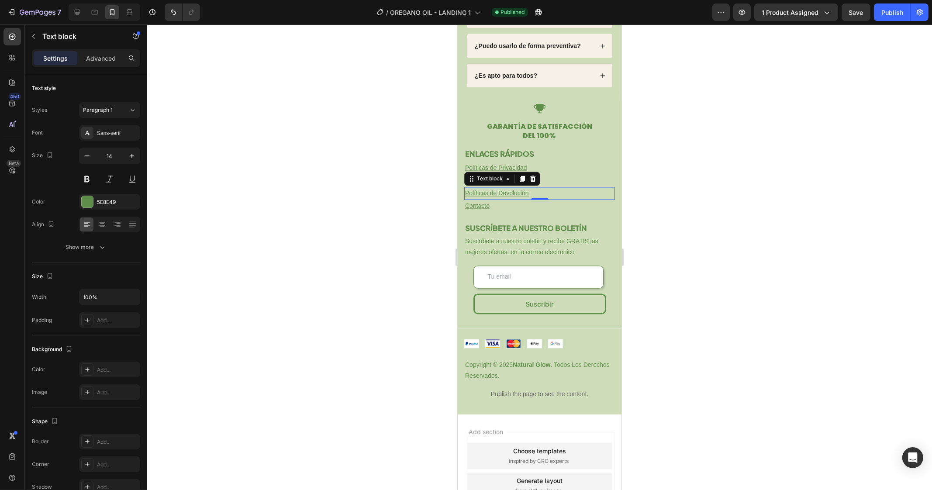
click at [694, 192] on div at bounding box center [539, 257] width 785 height 466
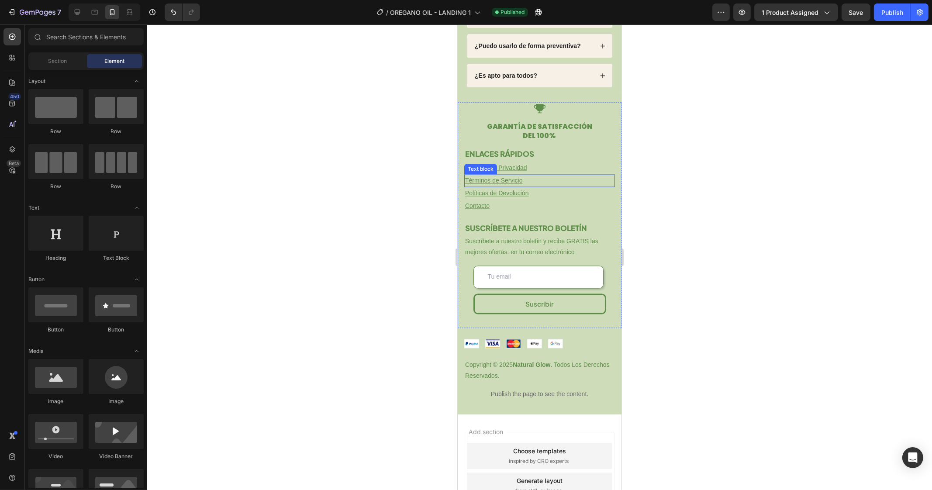
click at [495, 184] on u "Términos de Servicio" at bounding box center [494, 180] width 58 height 7
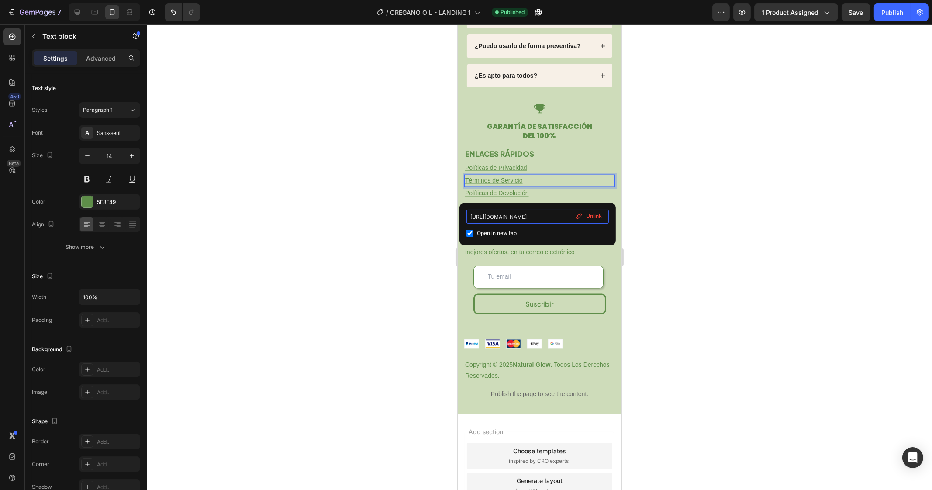
click at [504, 216] on input "https://naturalgl.com/policies/terms-of-service" at bounding box center [538, 217] width 142 height 14
click at [504, 208] on div "https://naturalgl.com/policies/terms-of-service Open in new tab Unlink" at bounding box center [538, 224] width 156 height 43
click at [692, 202] on div at bounding box center [539, 257] width 785 height 466
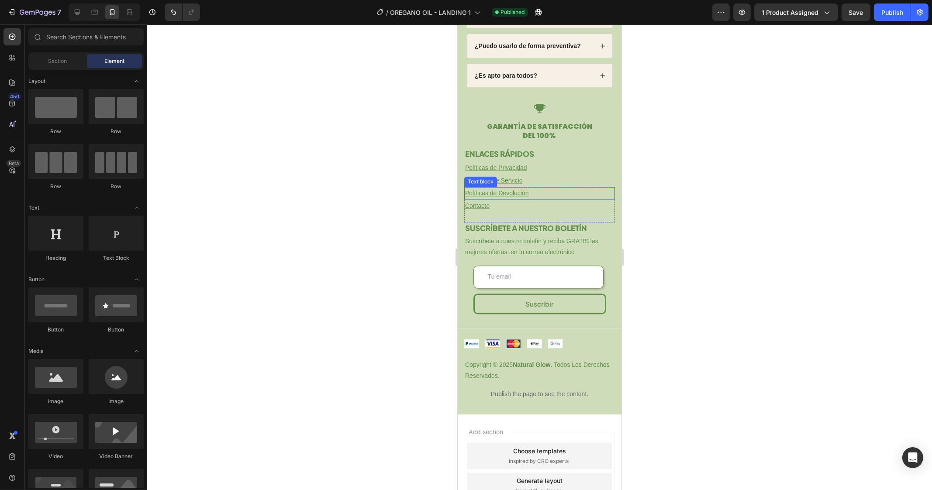
click at [479, 199] on p "Políticas de Devolución ⁠⁠⁠⁠⁠⁠⁠" at bounding box center [539, 193] width 149 height 11
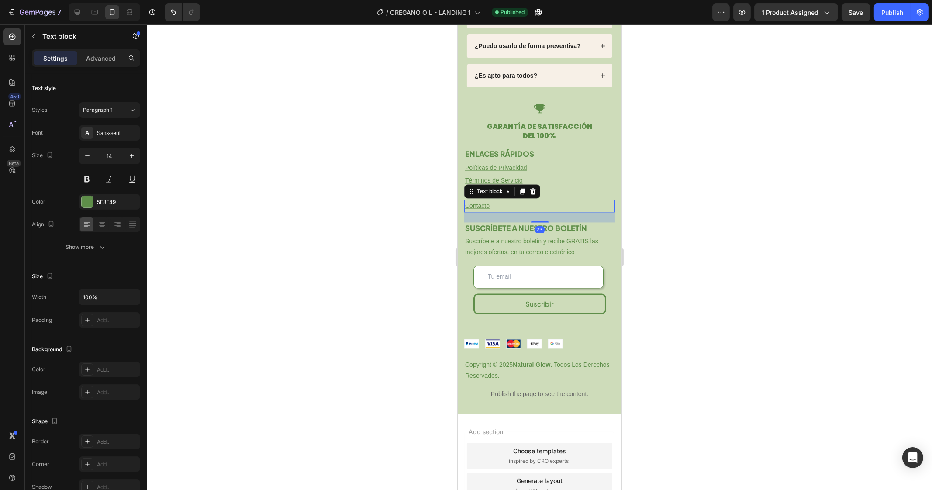
click at [480, 209] on u "Contacto" at bounding box center [477, 205] width 24 height 7
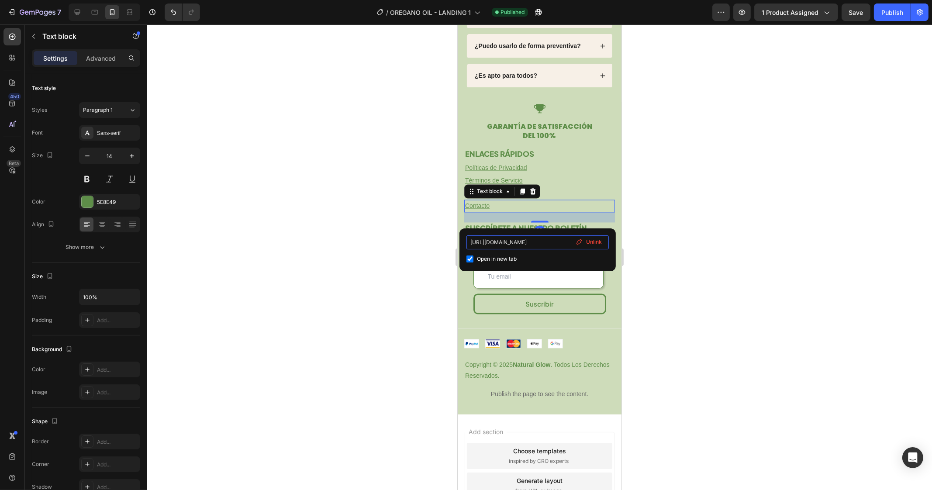
click at [507, 239] on input "https://naturalgl.com/policies/terms-of-service" at bounding box center [538, 242] width 142 height 14
click at [506, 231] on div "https://naturalgl.com/policies/terms-of-service Open in new tab Unlink" at bounding box center [538, 250] width 156 height 43
drag, startPoint x: 676, startPoint y: 211, endPoint x: 680, endPoint y: 205, distance: 6.9
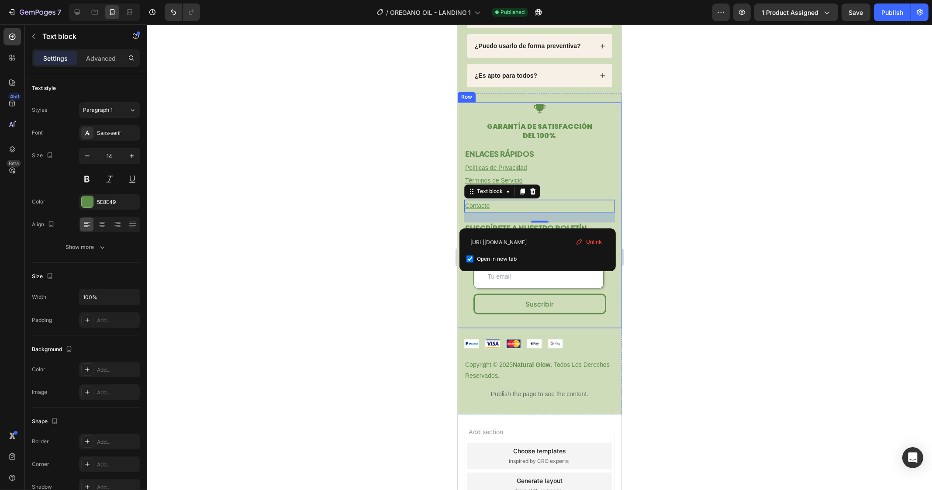
click at [677, 210] on div at bounding box center [539, 257] width 785 height 466
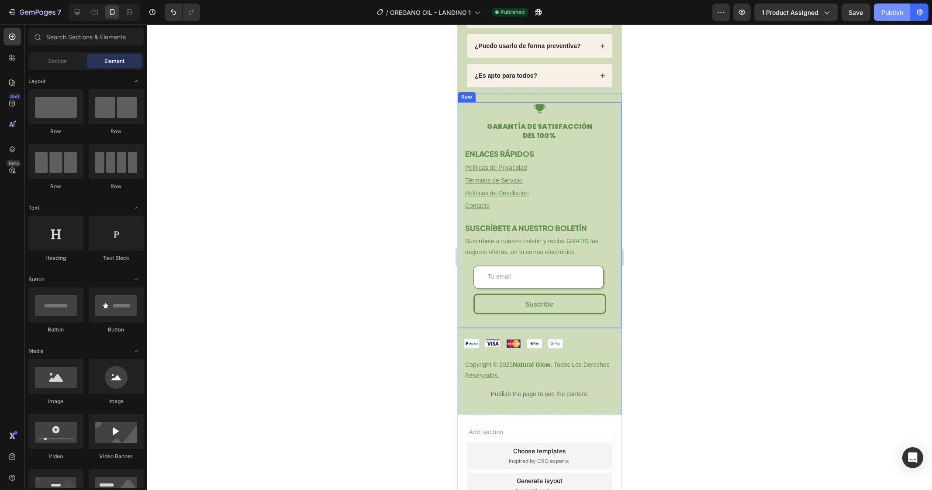
click at [884, 12] on div "Publish" at bounding box center [893, 12] width 22 height 9
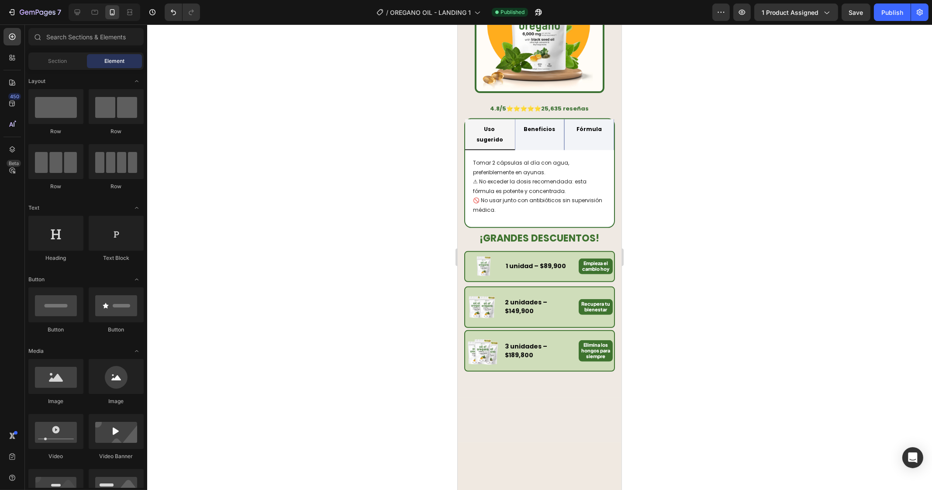
scroll to position [363, 0]
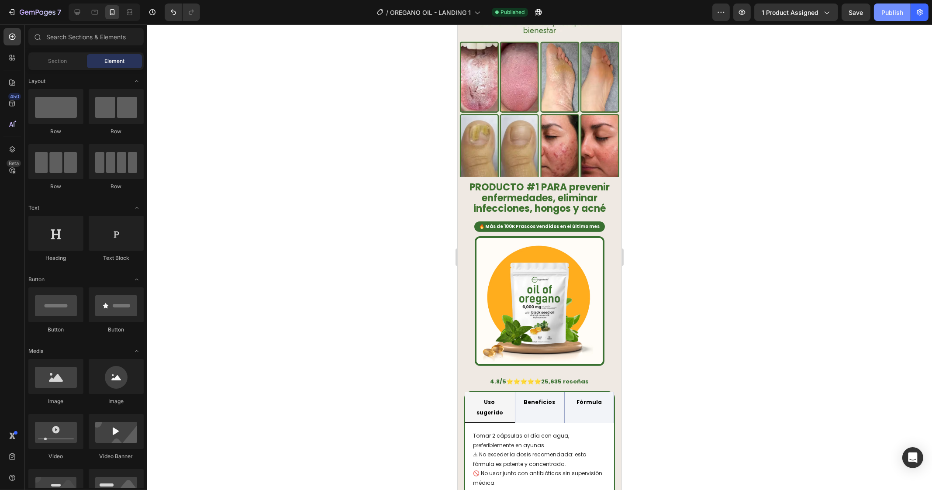
click at [883, 10] on div "Publish" at bounding box center [893, 12] width 22 height 9
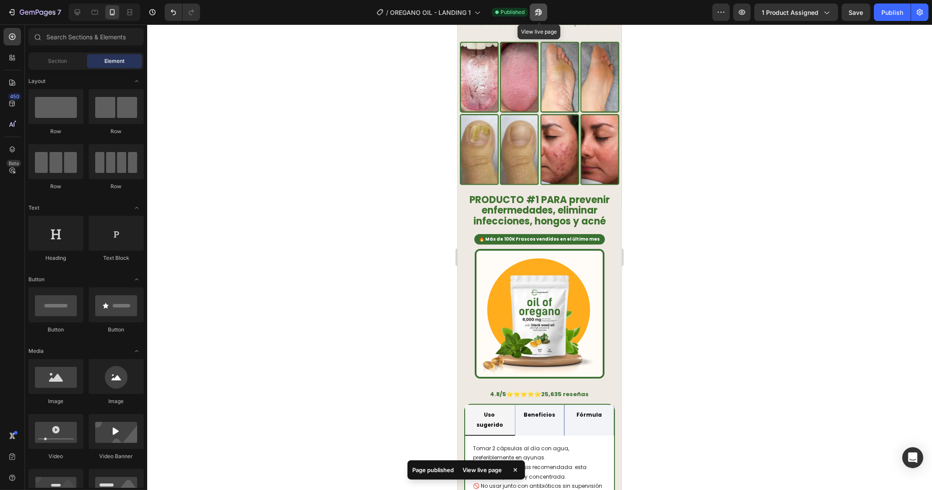
click at [540, 11] on icon "button" at bounding box center [539, 12] width 7 height 7
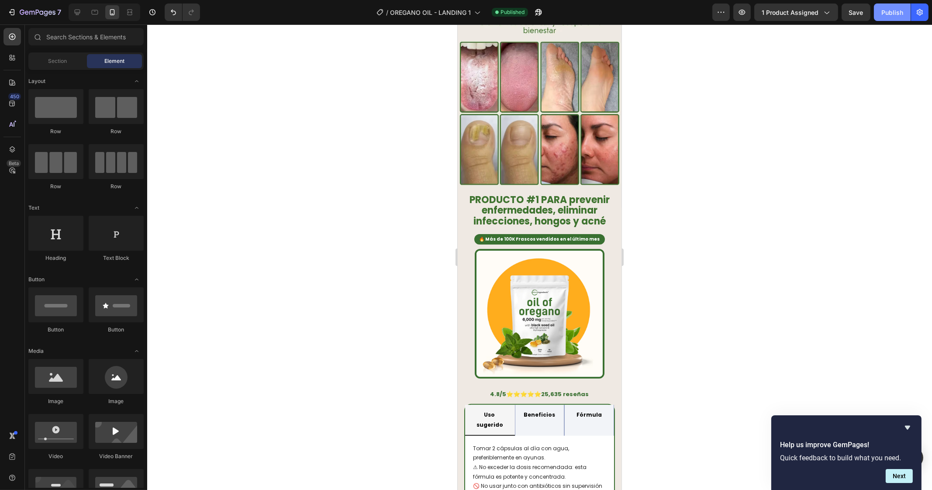
click at [891, 8] on div "Publish" at bounding box center [893, 12] width 22 height 9
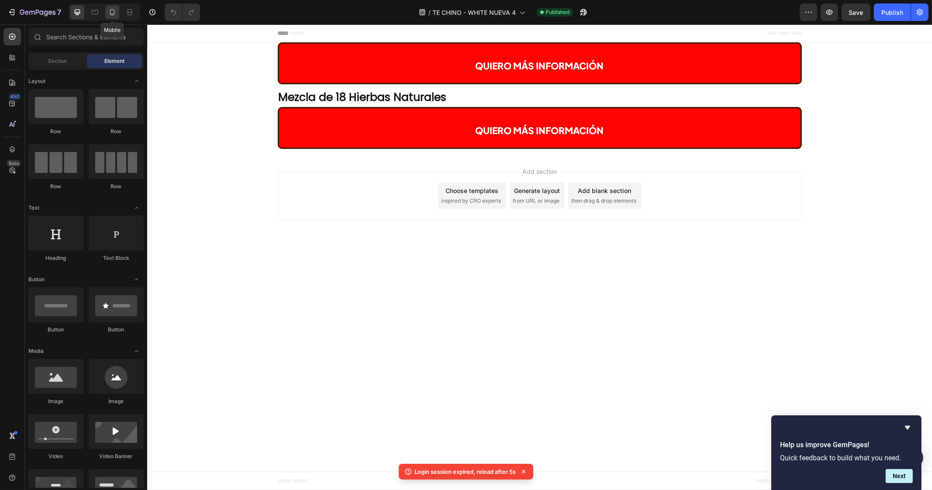
click at [108, 11] on icon at bounding box center [112, 12] width 9 height 9
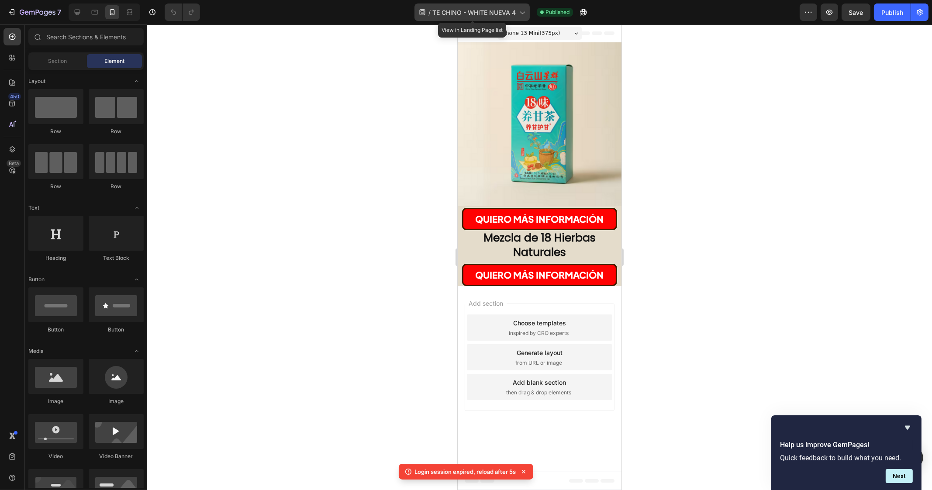
click at [450, 10] on span "TE CHINO - WHITE NUEVA 4" at bounding box center [474, 12] width 83 height 9
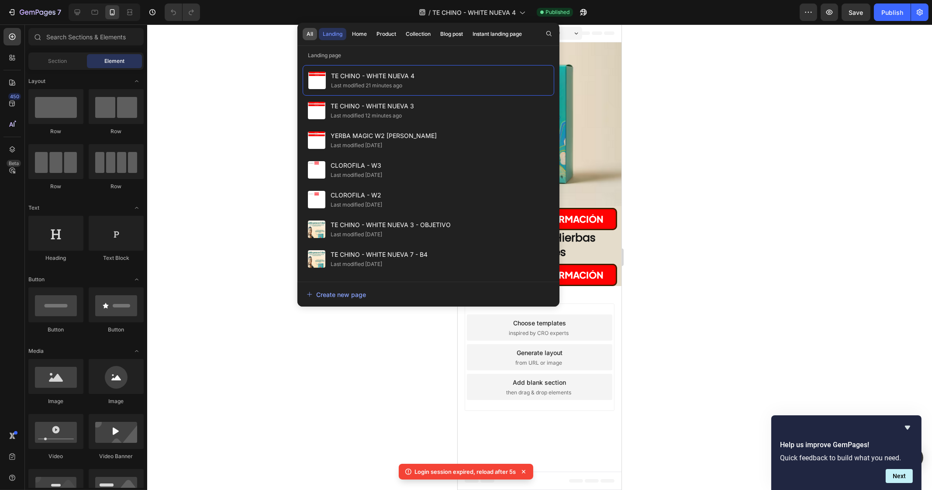
click at [312, 31] on div "All" at bounding box center [310, 34] width 7 height 8
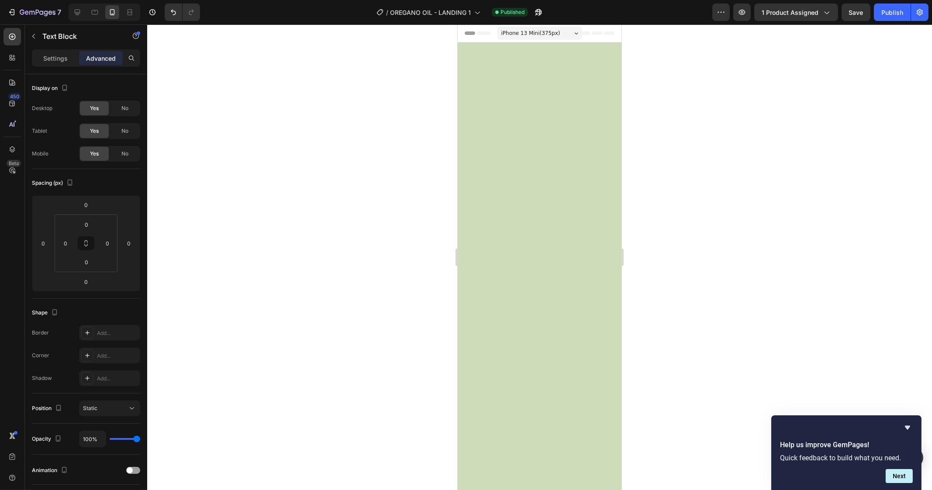
scroll to position [1410, 0]
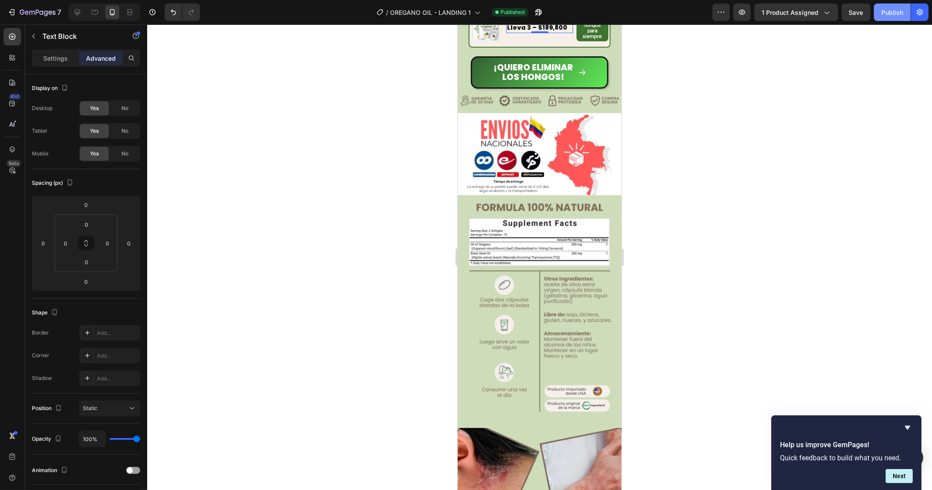
click at [893, 14] on div "Publish" at bounding box center [893, 12] width 22 height 9
